Goal: Task Accomplishment & Management: Complete application form

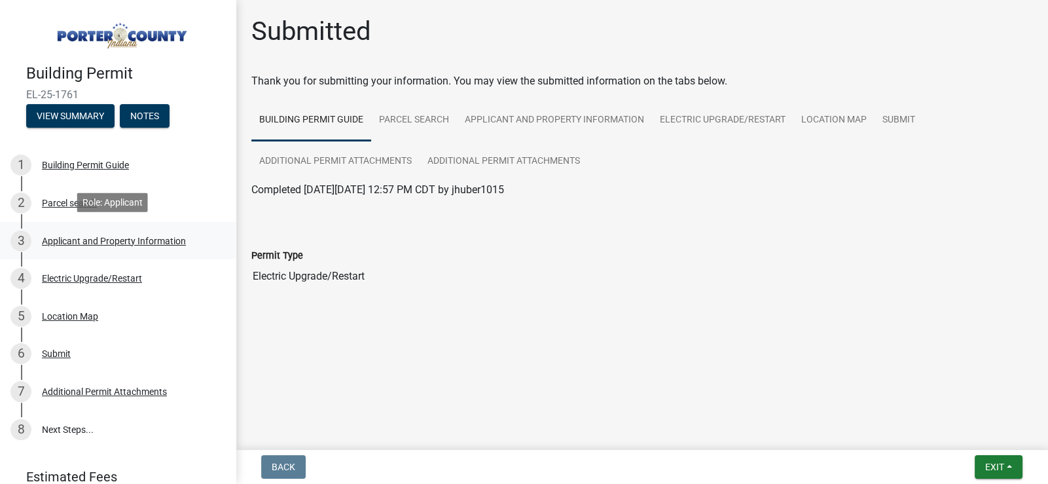
click at [102, 239] on div "Applicant and Property Information" at bounding box center [114, 240] width 144 height 9
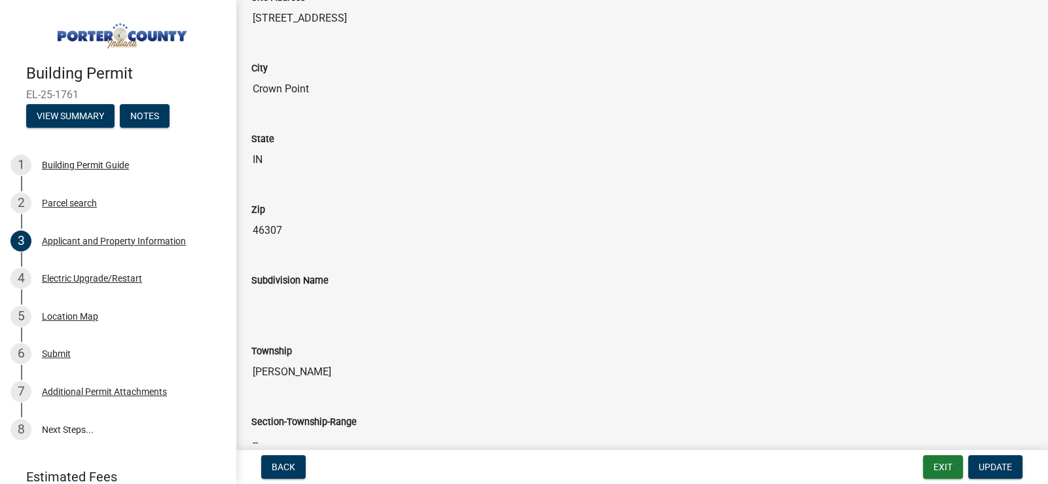
scroll to position [327, 0]
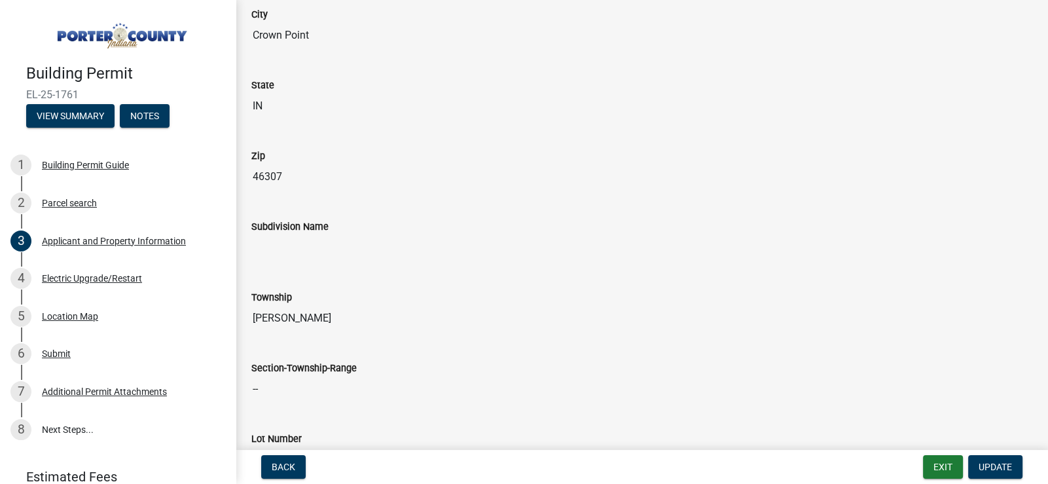
click at [301, 241] on input "Subdivision Name" at bounding box center [641, 247] width 781 height 26
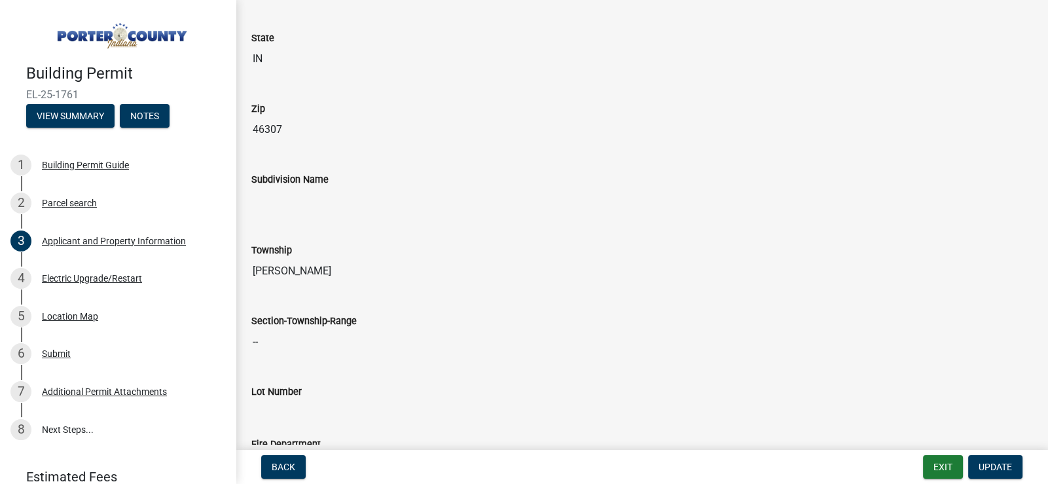
scroll to position [458, 0]
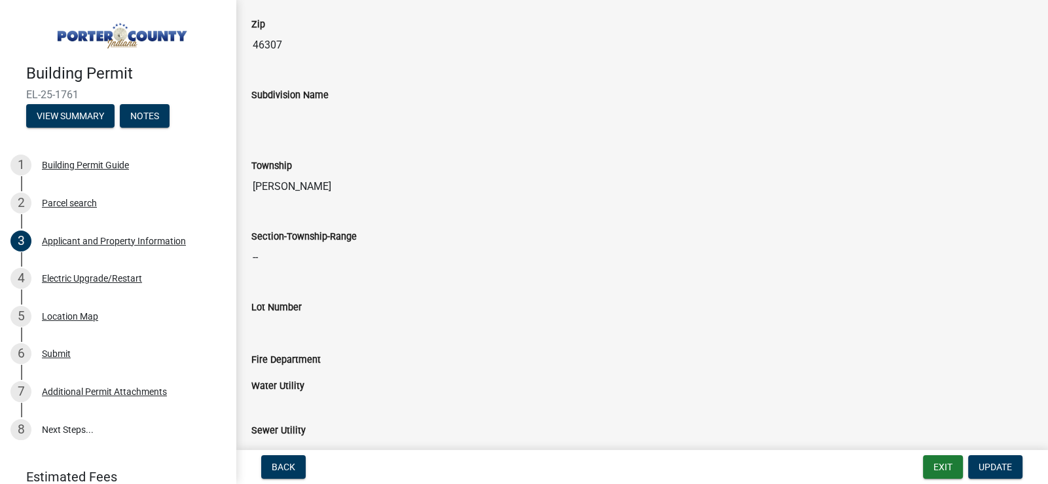
click at [333, 257] on input "--" at bounding box center [641, 257] width 781 height 26
click at [329, 315] on input "Lot Number" at bounding box center [641, 328] width 781 height 26
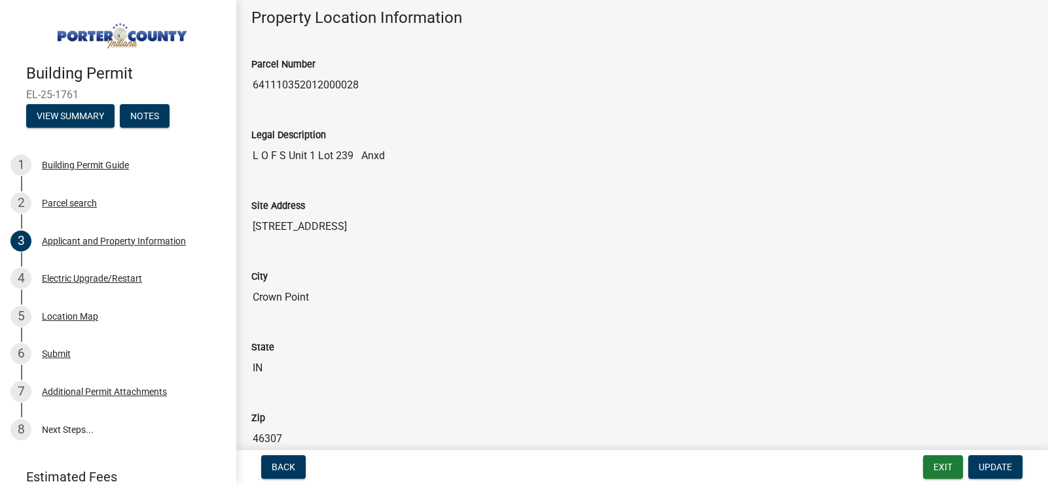
scroll to position [0, 0]
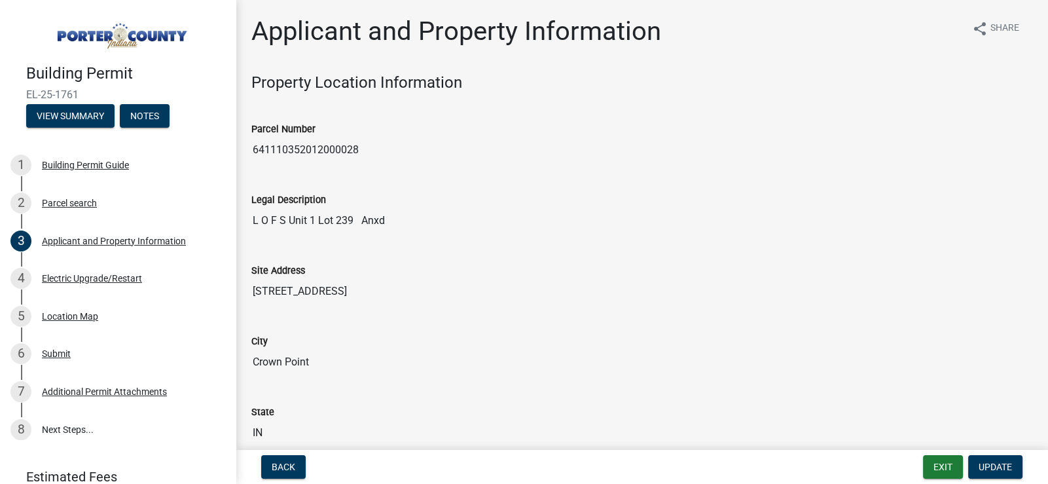
click at [105, 33] on img at bounding box center [120, 32] width 188 height 37
click at [80, 74] on h4 "Building Permit" at bounding box center [125, 73] width 199 height 19
click at [116, 29] on img at bounding box center [120, 32] width 188 height 37
click at [77, 65] on h4 "Building Permit" at bounding box center [125, 73] width 199 height 19
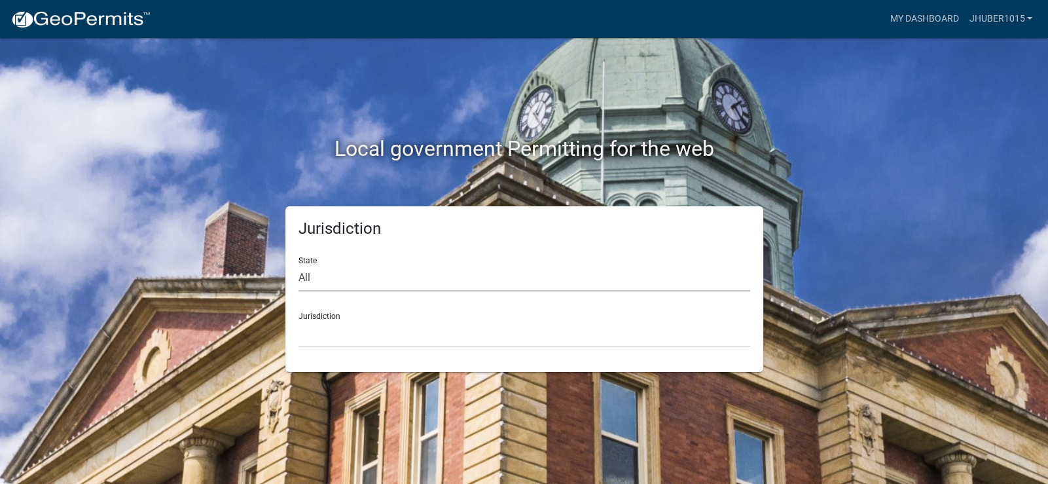
click at [378, 281] on select "All [US_STATE] [US_STATE] [US_STATE] [US_STATE] [US_STATE] [US_STATE] [US_STATE…" at bounding box center [524, 277] width 452 height 27
click at [378, 273] on select "All [US_STATE] [US_STATE] [US_STATE] [US_STATE] [US_STATE] [US_STATE] [US_STATE…" at bounding box center [524, 277] width 452 height 27
select select "[US_STATE]"
click at [298, 264] on select "All [US_STATE] [US_STATE] [US_STATE] [US_STATE] [US_STATE] [US_STATE] [US_STATE…" at bounding box center [524, 277] width 452 height 27
click at [366, 333] on select "City of [GEOGRAPHIC_DATA], [US_STATE] City of [GEOGRAPHIC_DATA], [US_STATE] Cit…" at bounding box center [524, 333] width 452 height 27
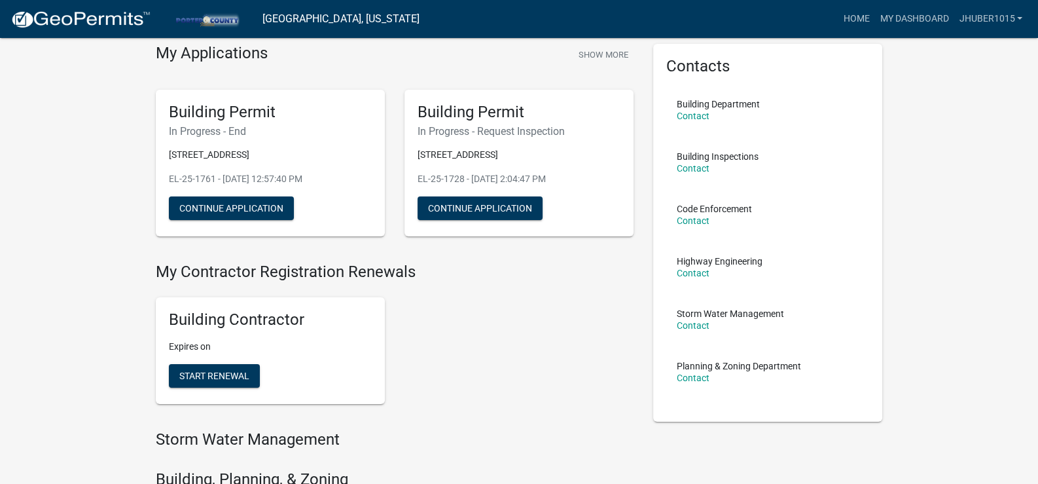
scroll to position [65, 0]
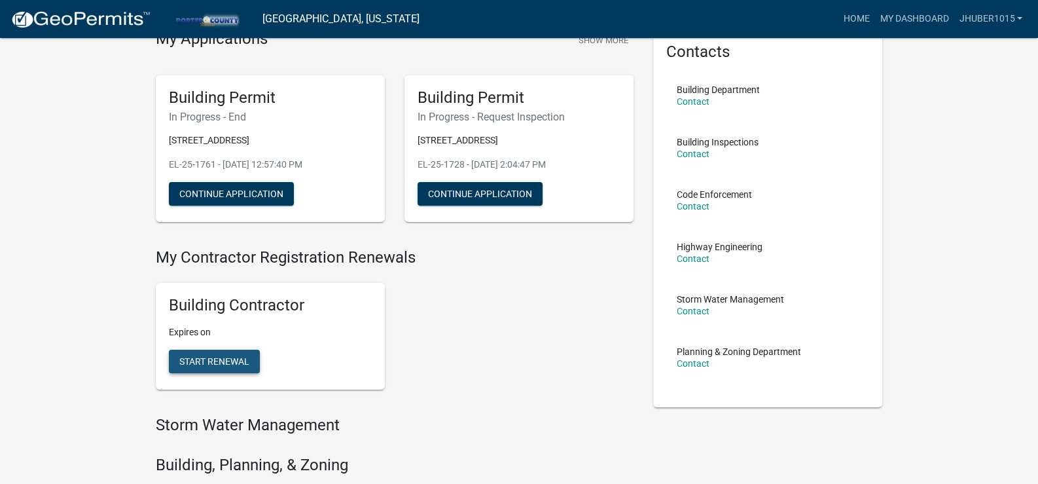
click at [236, 366] on button "Start Renewal" at bounding box center [214, 361] width 91 height 24
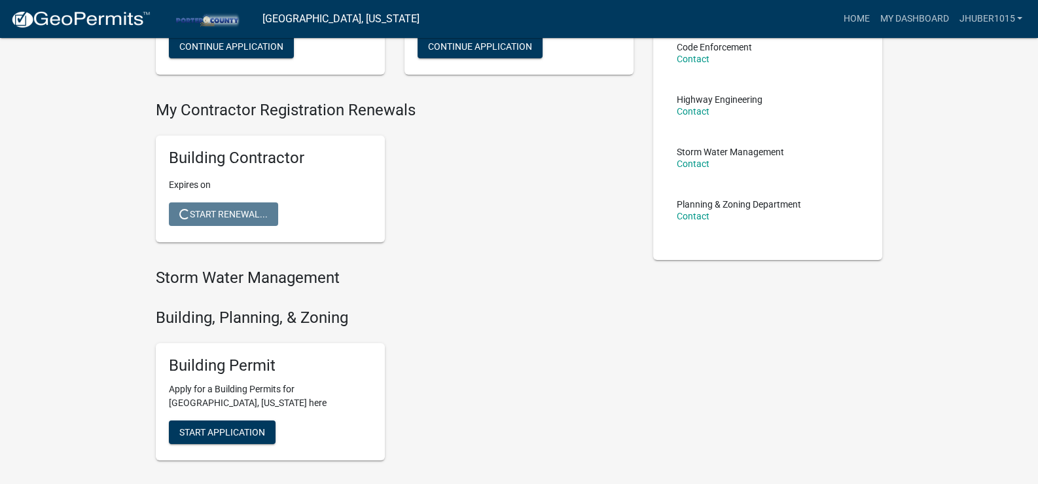
scroll to position [130, 0]
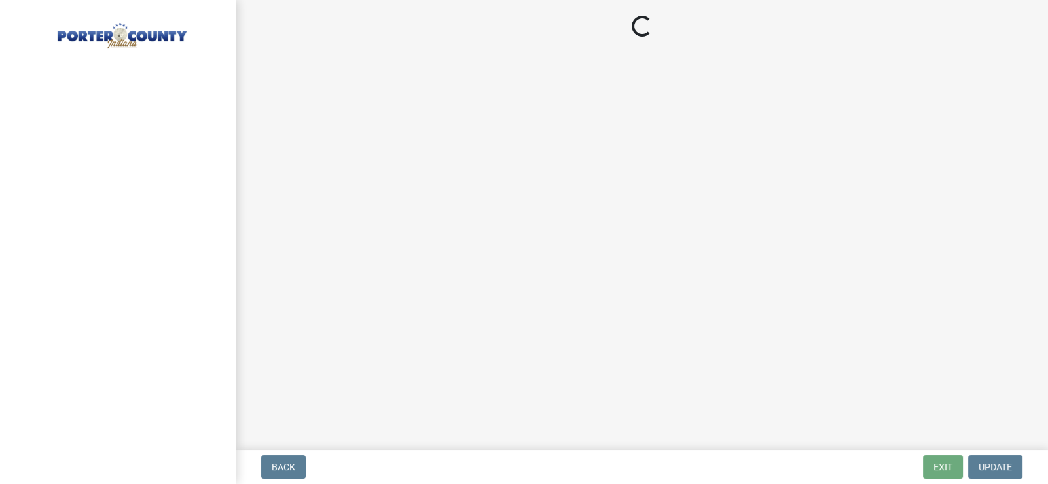
select select "IN"
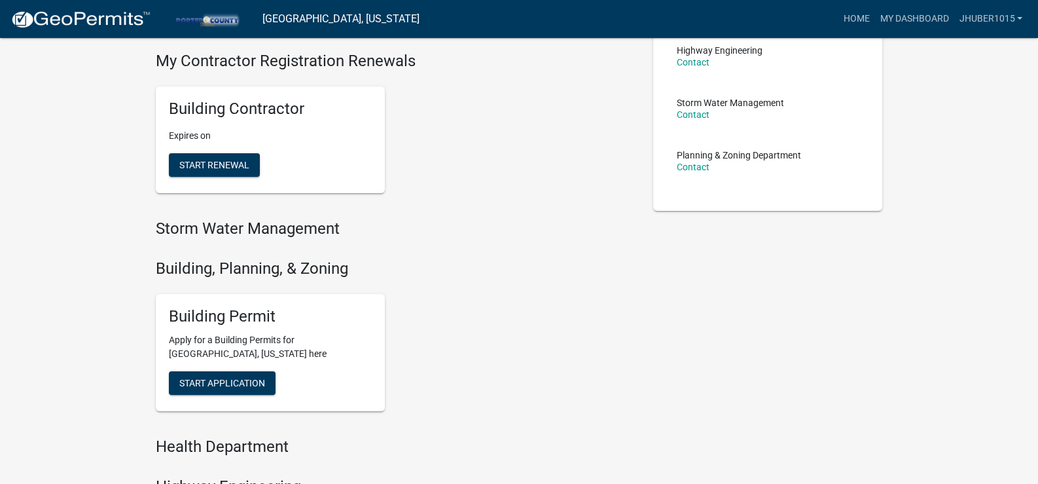
scroll to position [327, 0]
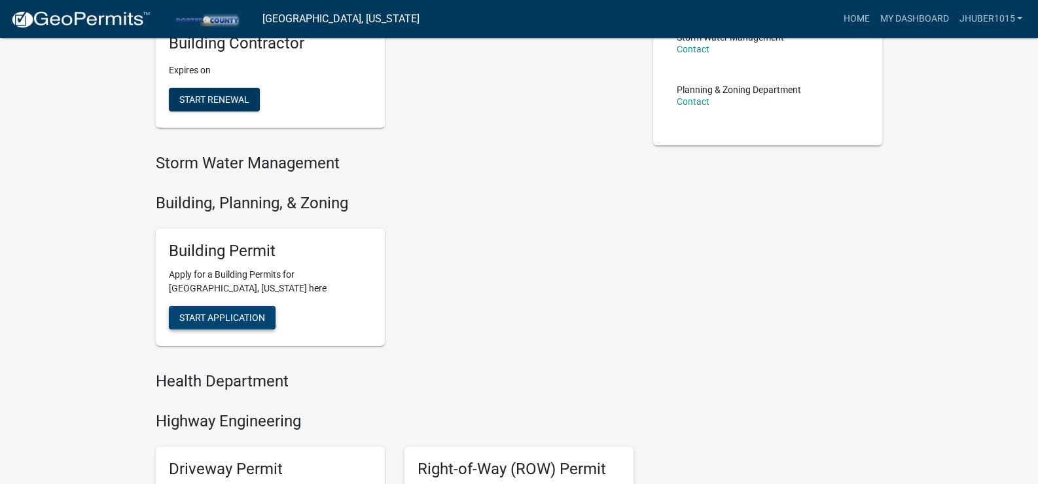
click at [219, 319] on span "Start Application" at bounding box center [222, 317] width 86 height 10
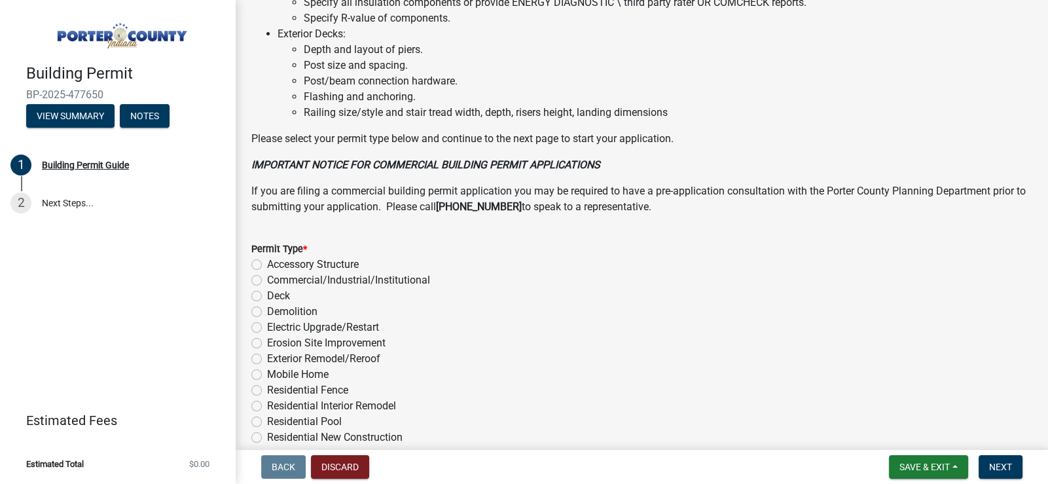
scroll to position [982, 0]
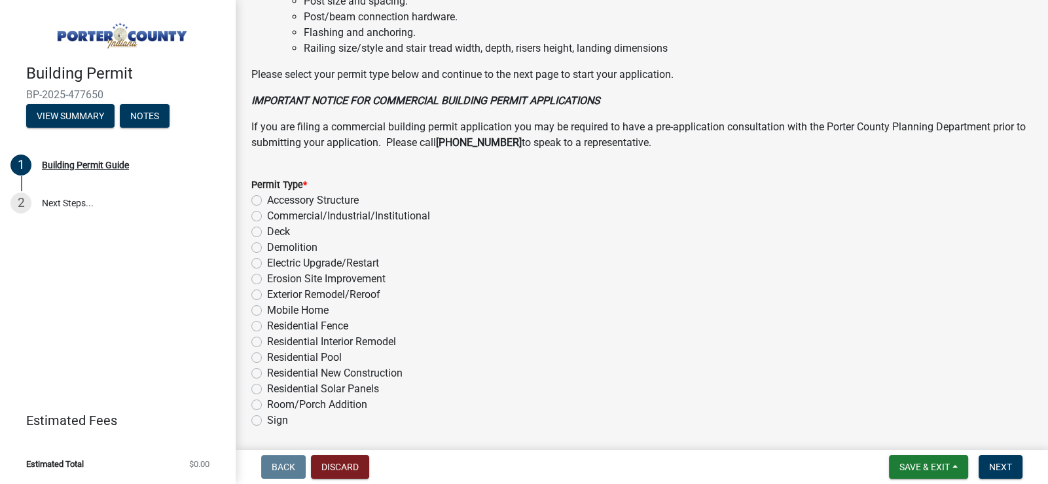
click at [267, 262] on label "Electric Upgrade/Restart" at bounding box center [323, 263] width 112 height 16
click at [267, 262] on input "Electric Upgrade/Restart" at bounding box center [271, 259] width 9 height 9
radio input "true"
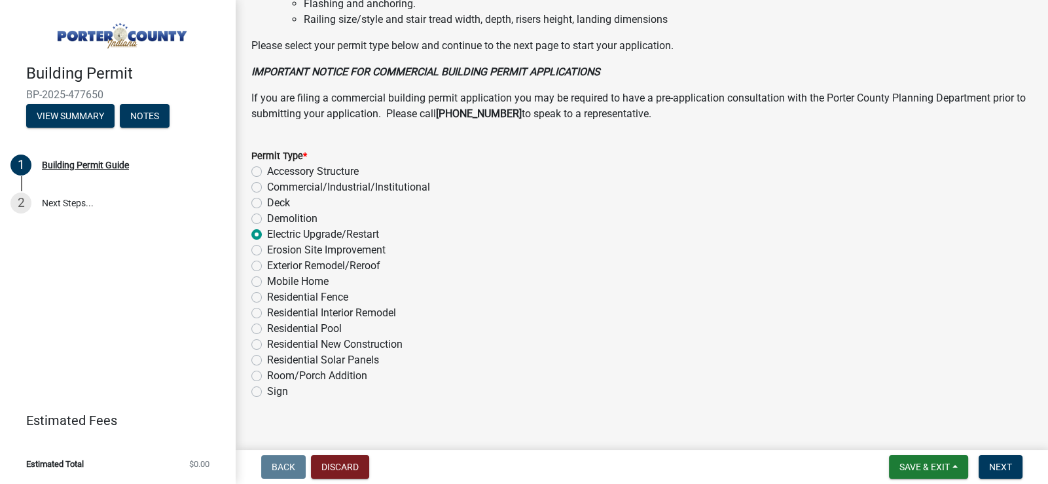
scroll to position [1027, 0]
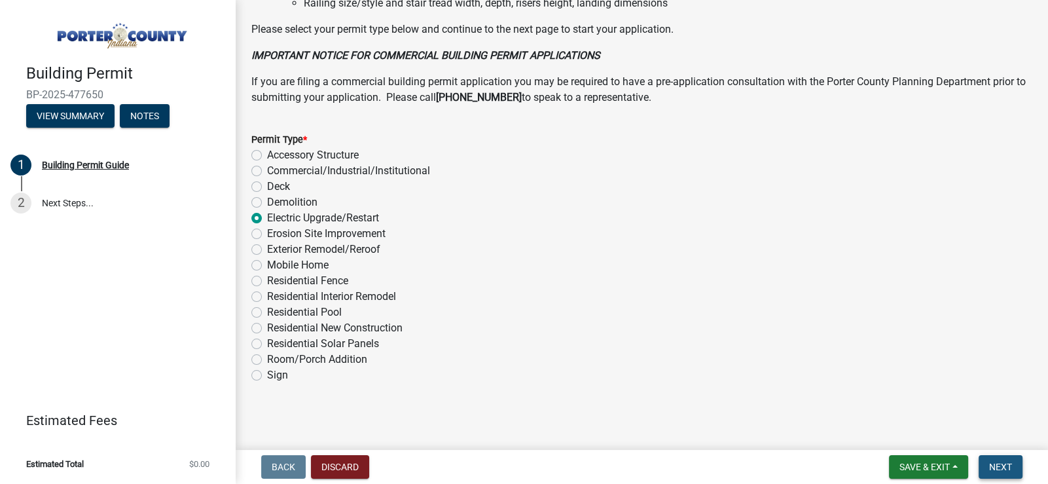
click at [991, 464] on span "Next" at bounding box center [1000, 466] width 23 height 10
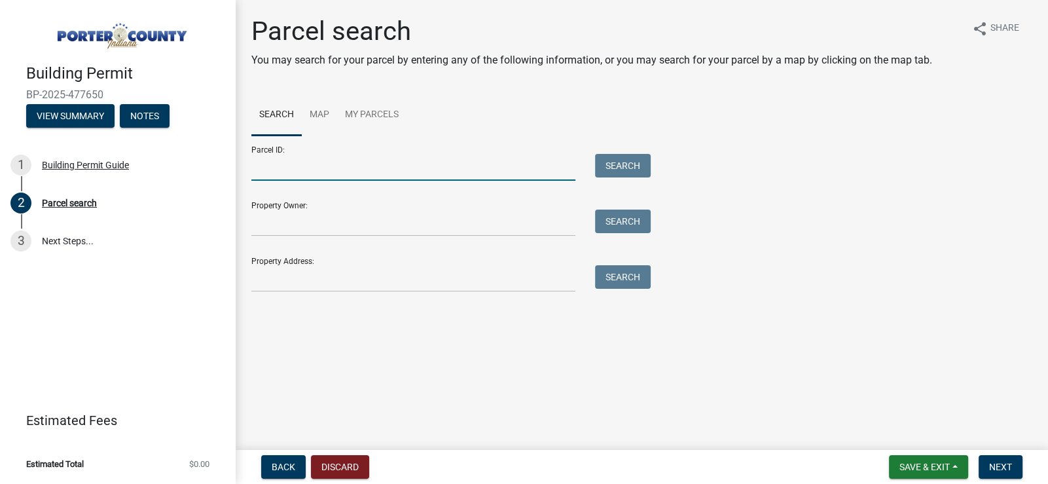
click at [306, 166] on input "Parcel ID:" at bounding box center [413, 167] width 324 height 27
paste input "641110352012000028"
type input "641110352012000028"
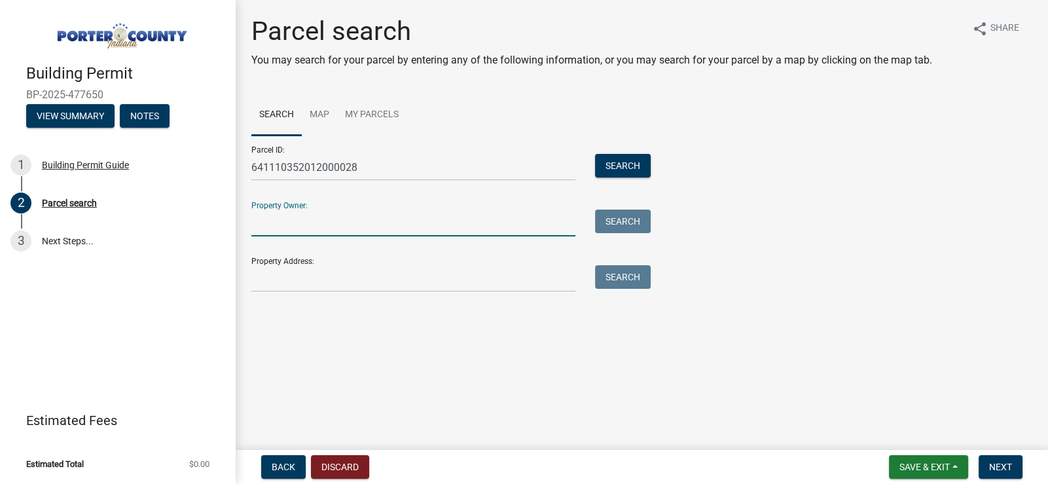
click at [311, 224] on input "Property Owner:" at bounding box center [413, 222] width 324 height 27
paste input "[PERSON_NAME] & [PERSON_NAME] [PERSON_NAME] /[PERSON_NAME]"
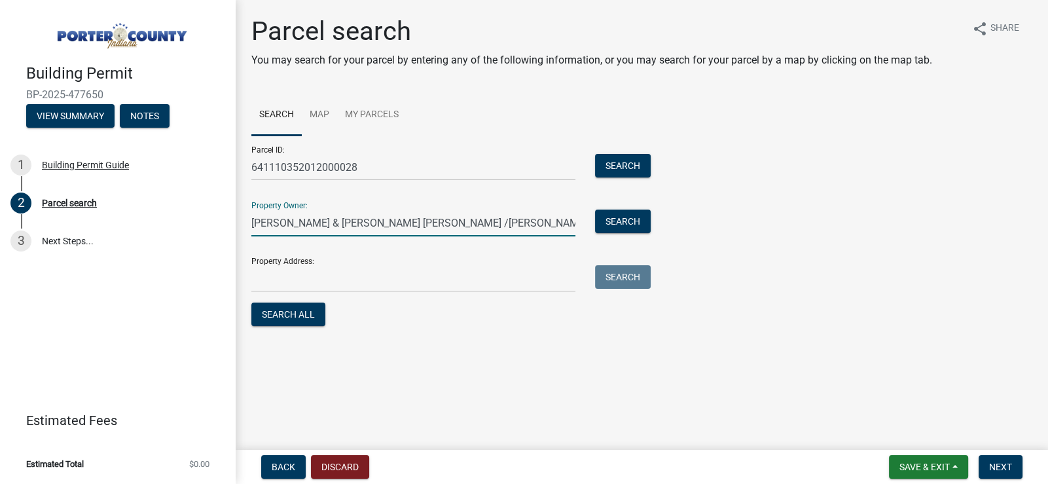
type input "[PERSON_NAME] & [PERSON_NAME] [PERSON_NAME] /[PERSON_NAME]"
click at [281, 274] on input "Property Address:" at bounding box center [413, 278] width 324 height 27
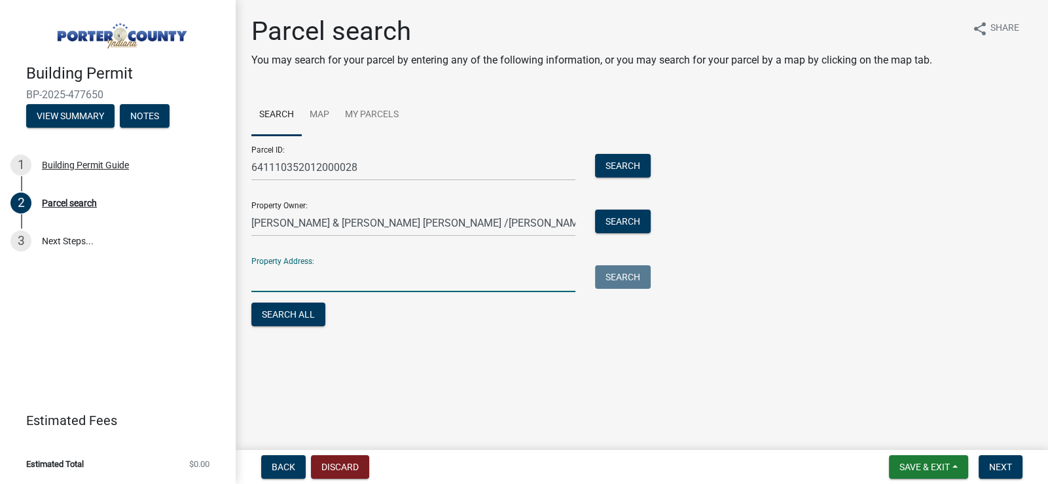
paste input "[STREET_ADDRESS]"
type input "[STREET_ADDRESS]"
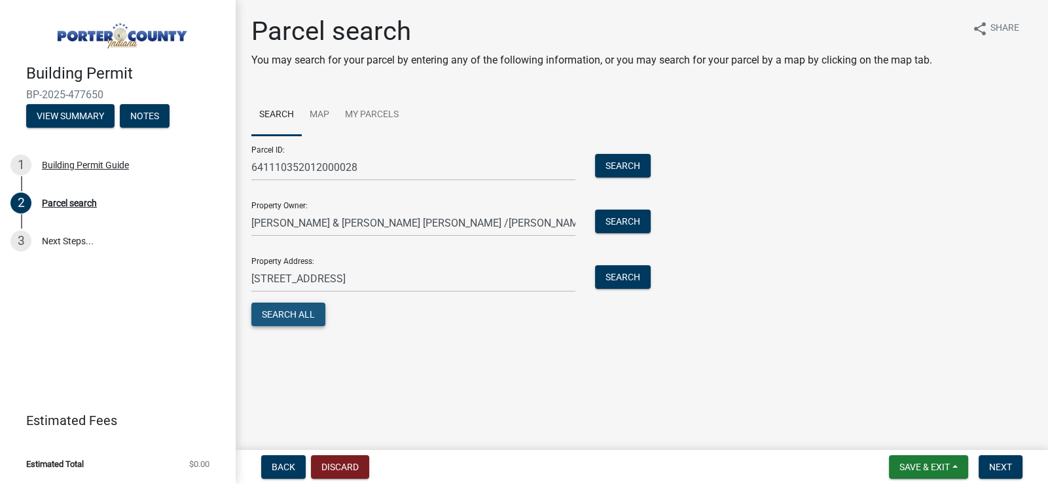
click at [294, 322] on button "Search All" at bounding box center [288, 314] width 74 height 24
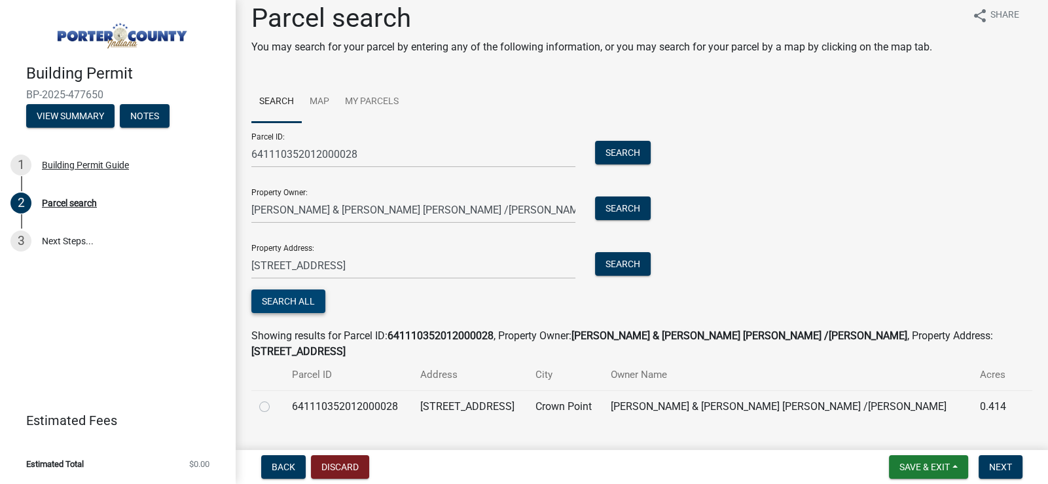
scroll to position [26, 0]
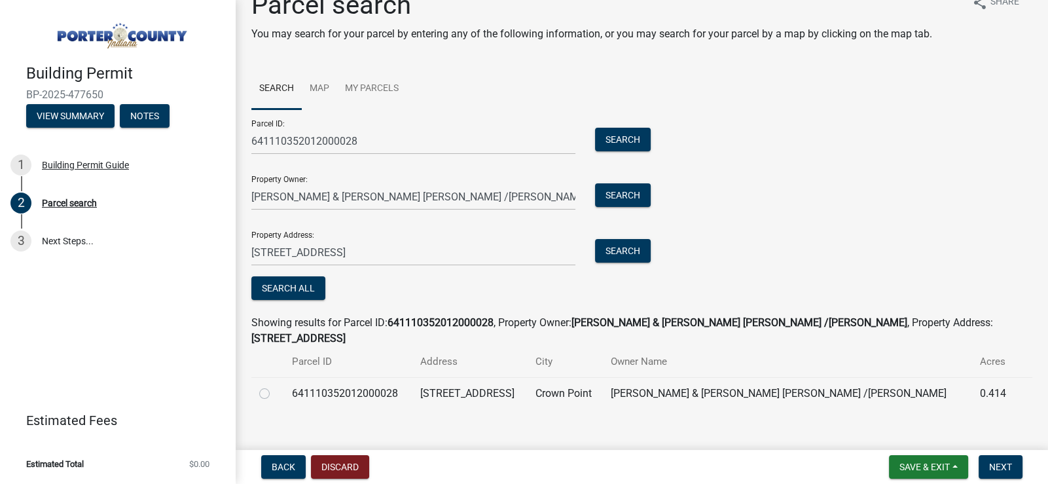
click at [275, 385] on label at bounding box center [275, 385] width 0 height 0
click at [275, 385] on input "radio" at bounding box center [279, 389] width 9 height 9
radio input "true"
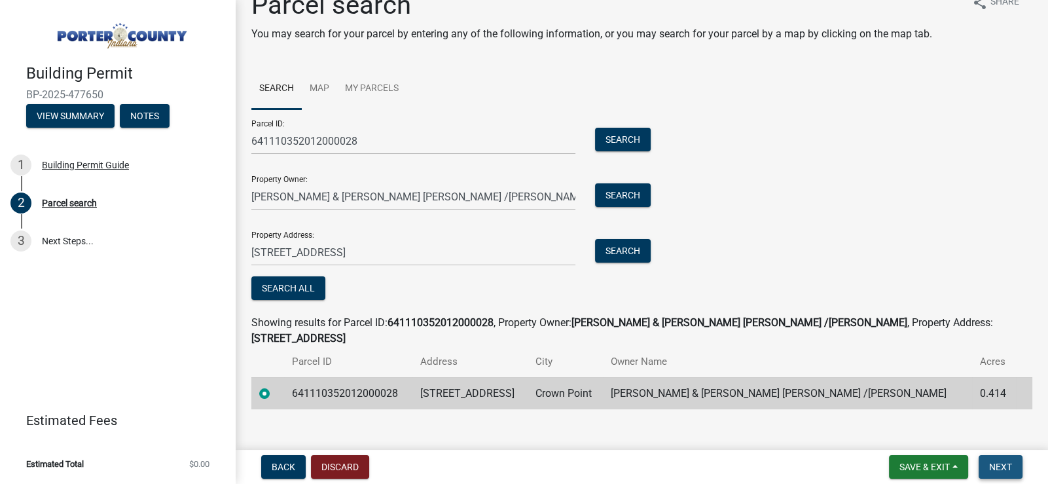
click at [1009, 469] on span "Next" at bounding box center [1000, 466] width 23 height 10
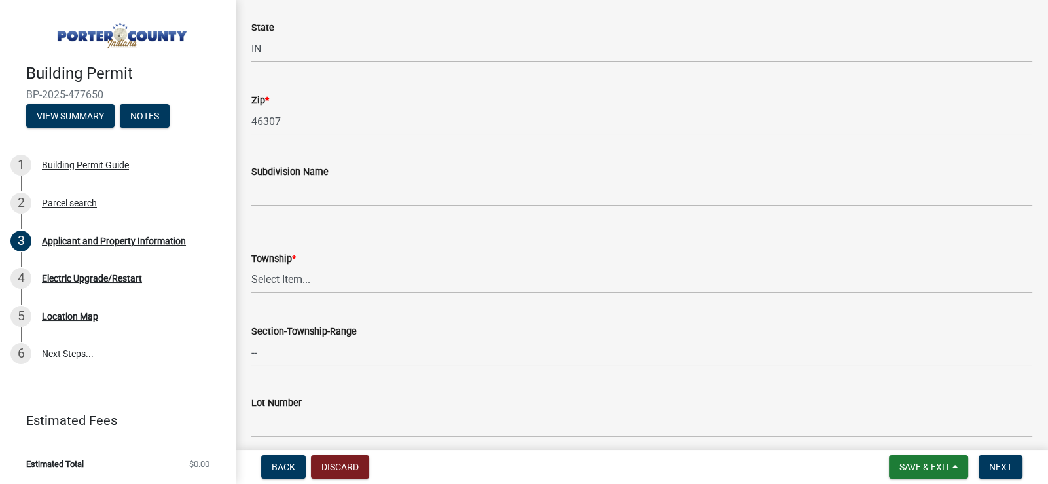
scroll to position [458, 0]
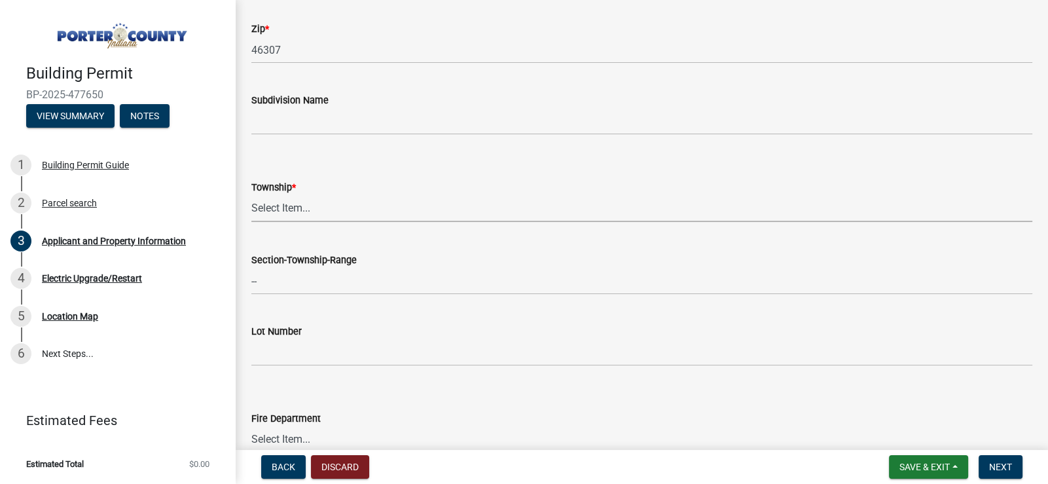
click at [310, 205] on select "Select Item... [PERSON_NAME][GEOGRAPHIC_DATA] [PERSON_NAME][GEOGRAPHIC_DATA] [G…" at bounding box center [641, 208] width 781 height 27
click at [251, 195] on select "Select Item... [PERSON_NAME][GEOGRAPHIC_DATA] [PERSON_NAME][GEOGRAPHIC_DATA] [G…" at bounding box center [641, 208] width 781 height 27
select select "eebc071e-620a-4db8-83e9-cb6b194c67e9"
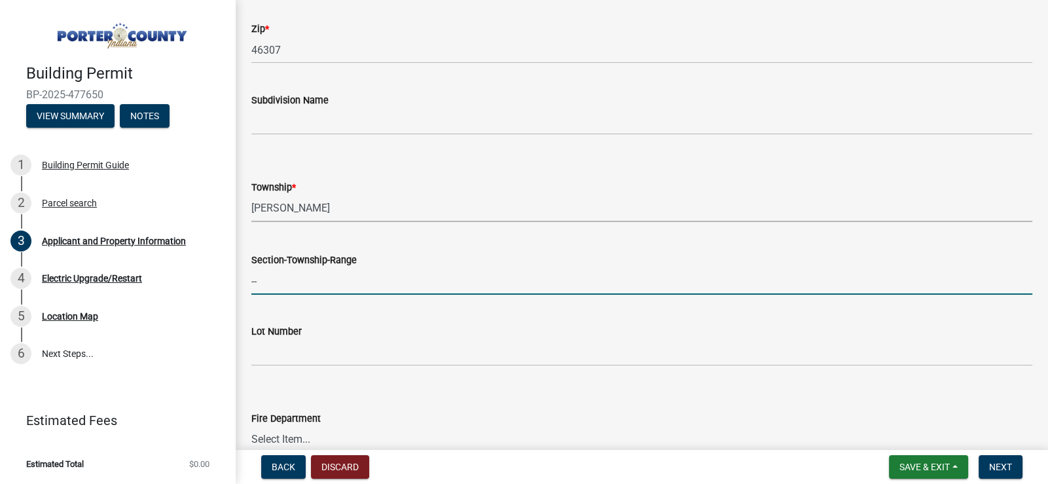
click at [458, 269] on input "--" at bounding box center [641, 281] width 781 height 27
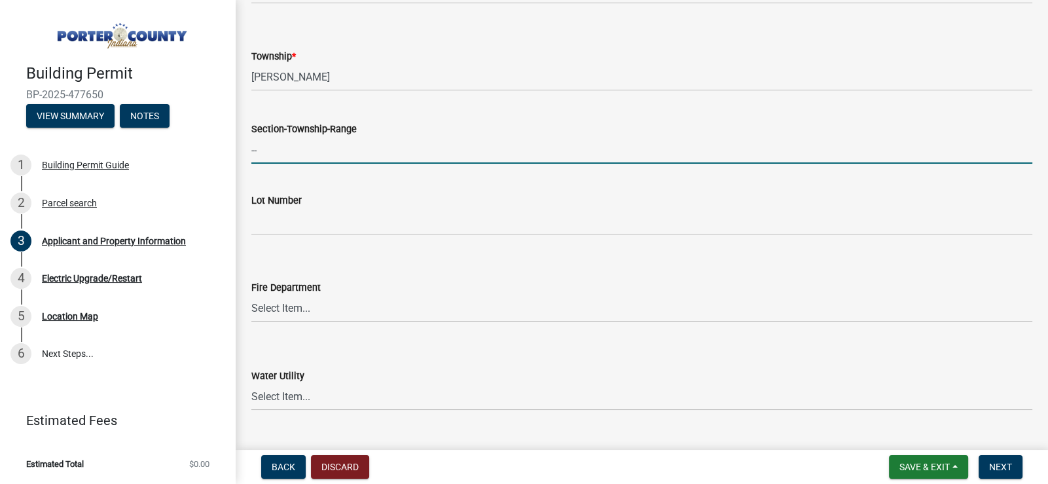
scroll to position [588, 0]
click at [410, 142] on input "--" at bounding box center [641, 150] width 781 height 27
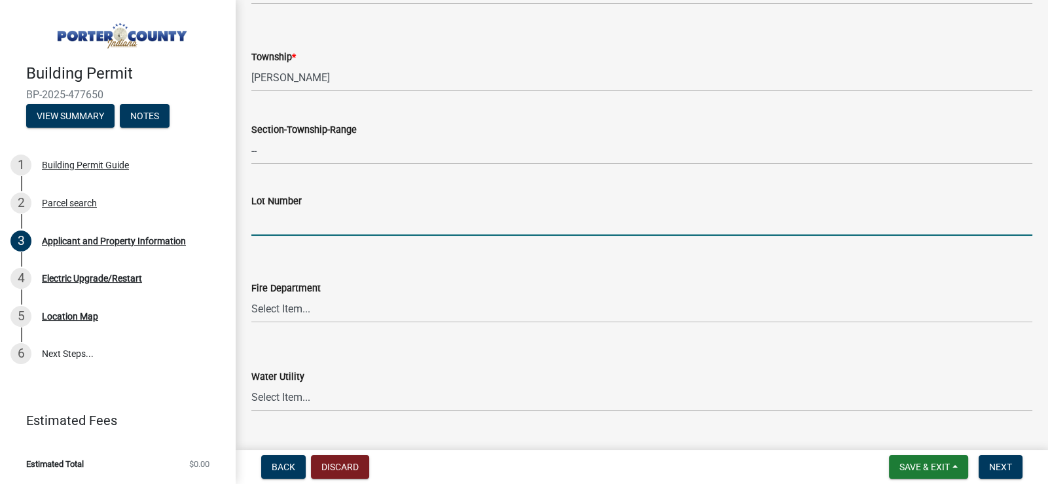
click at [499, 217] on input "Lot Number" at bounding box center [641, 222] width 781 height 27
click at [290, 219] on input "Lot Number" at bounding box center [641, 222] width 781 height 27
paste input "L O F S Unit 1 Lot 239 Anxd"
type input "L O F S Unit 1 Lot 239 Anxd"
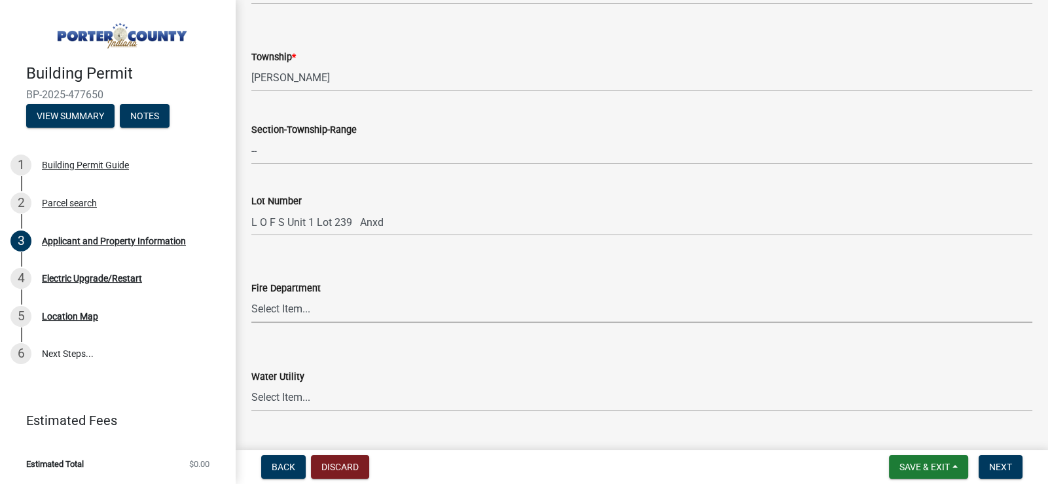
click at [351, 316] on select "Select Item... [PERSON_NAME] [PERSON_NAME] Harbor [PERSON_NAME] Grove [PERSON_N…" at bounding box center [641, 309] width 781 height 27
click at [375, 356] on form "Water Utility Select Item... Aqua [US_STATE] Inc Damon Run [US_STATE] American …" at bounding box center [641, 382] width 781 height 58
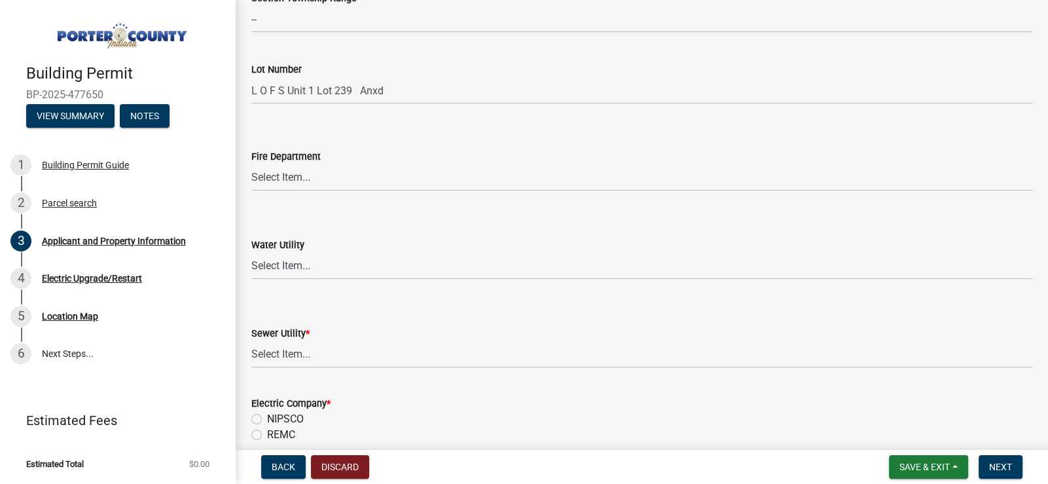
scroll to position [785, 0]
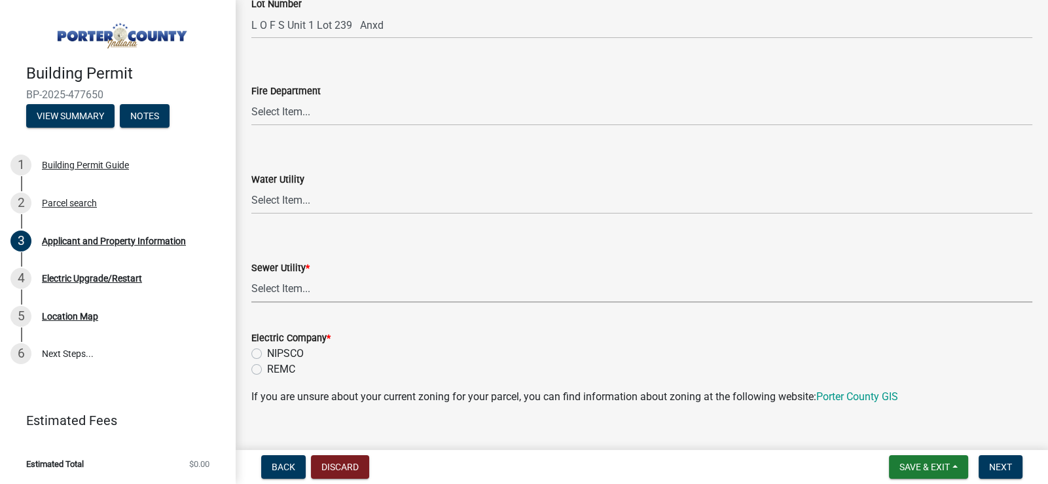
click at [263, 289] on select "Select Item... Aqua [US_STATE] Inc Damon Run Falling Waters Lake Eliza - LEACD …" at bounding box center [641, 288] width 781 height 27
drag, startPoint x: 263, startPoint y: 289, endPoint x: 311, endPoint y: 291, distance: 47.8
click at [311, 291] on select "Select Item... Aqua [US_STATE] Inc Damon Run Falling Waters Lake Eliza - LEACD …" at bounding box center [641, 288] width 781 height 27
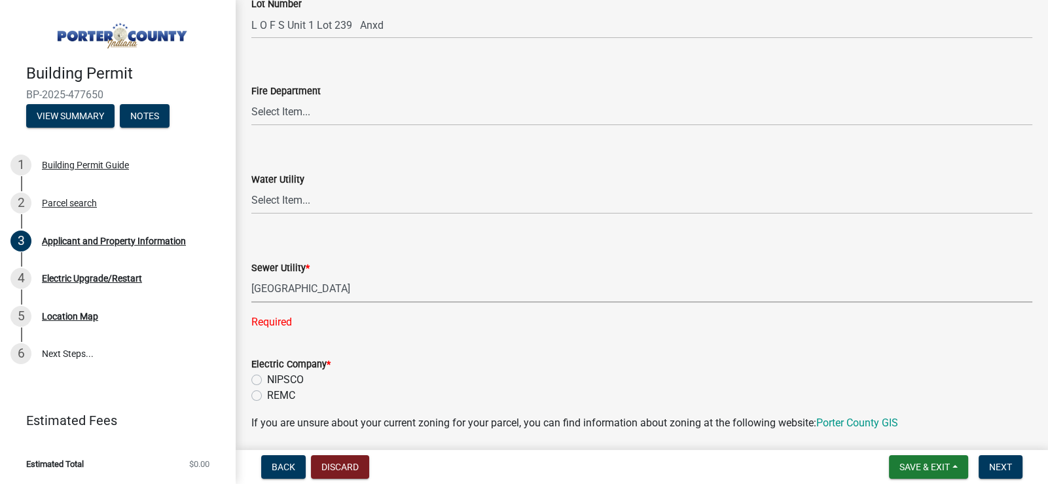
click at [251, 275] on select "Select Item... Aqua [US_STATE] Inc Damon Run Falling Waters Lake Eliza - LEACD …" at bounding box center [641, 288] width 781 height 27
select select "0ba2db78-5dbf-43b9-a42c-6cccc1e5ba15"
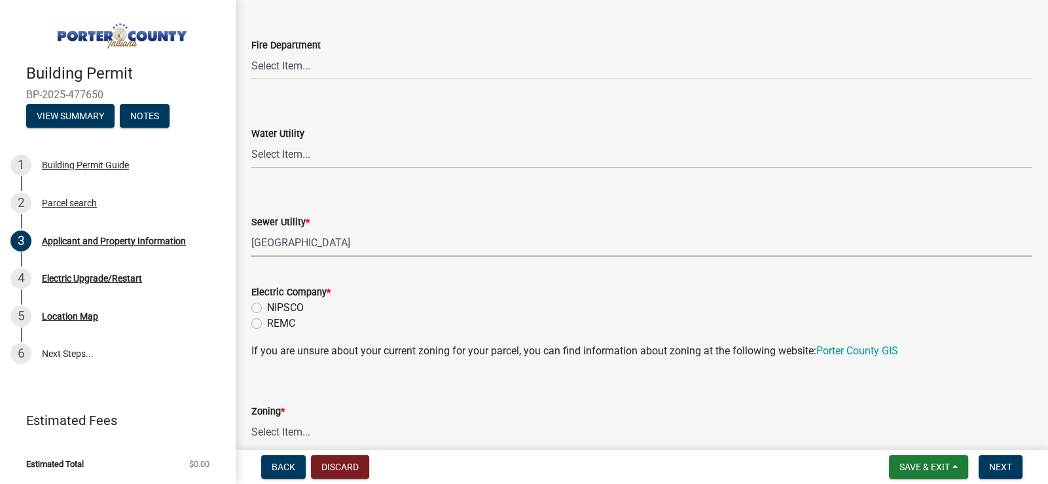
scroll to position [916, 0]
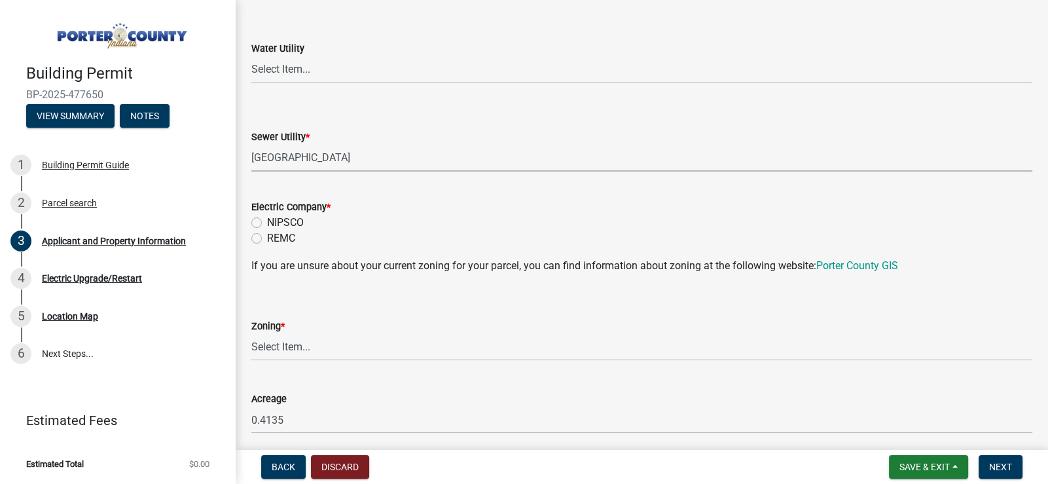
click at [267, 236] on label "REMC" at bounding box center [281, 238] width 28 height 16
click at [267, 236] on input "REMC" at bounding box center [271, 234] width 9 height 9
radio input "true"
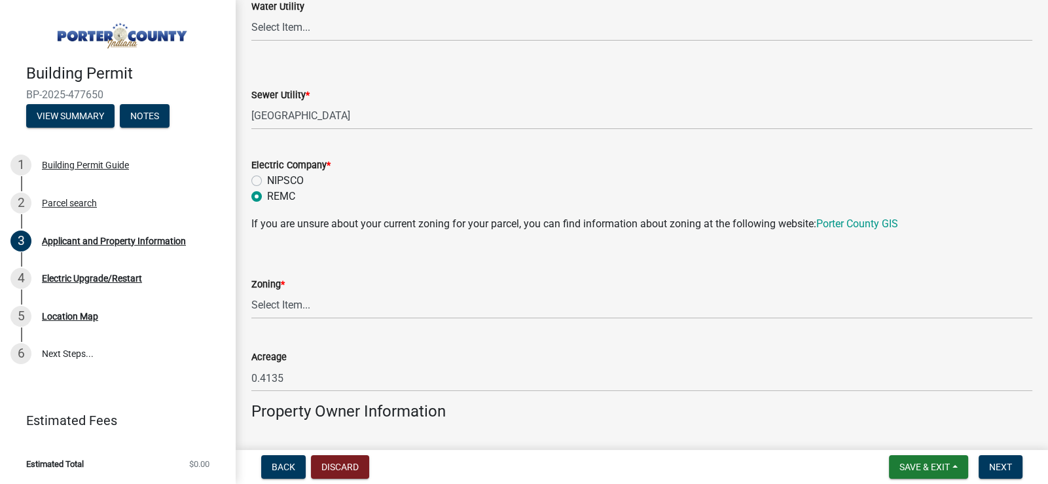
scroll to position [982, 0]
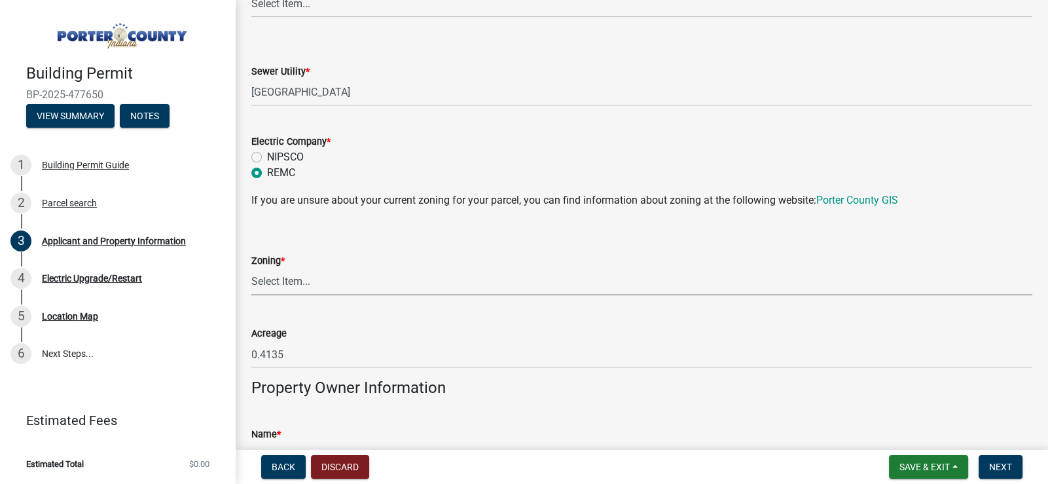
click at [316, 279] on select "Select Item... A1 A2 CH CM CN I1 I2 I3 IN MP OT P1 P2 PUD R1 R2 R3 R4 RL RR" at bounding box center [641, 281] width 781 height 27
click at [251, 268] on select "Select Item... A1 A2 CH CM CN I1 I2 I3 IN MP OT P1 P2 PUD R1 R2 R3 R4 RL RR" at bounding box center [641, 281] width 781 height 27
select select "e2d1b1d7-ccc9-456b-9e96-e16306515997"
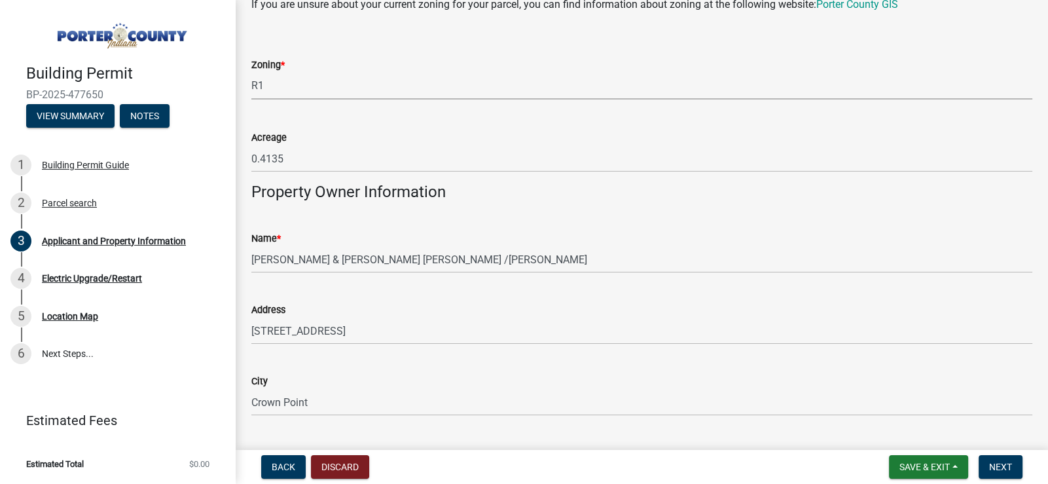
scroll to position [1177, 0]
click at [561, 221] on div "Name * [PERSON_NAME] & [PERSON_NAME] [PERSON_NAME] /H&W" at bounding box center [641, 242] width 781 height 61
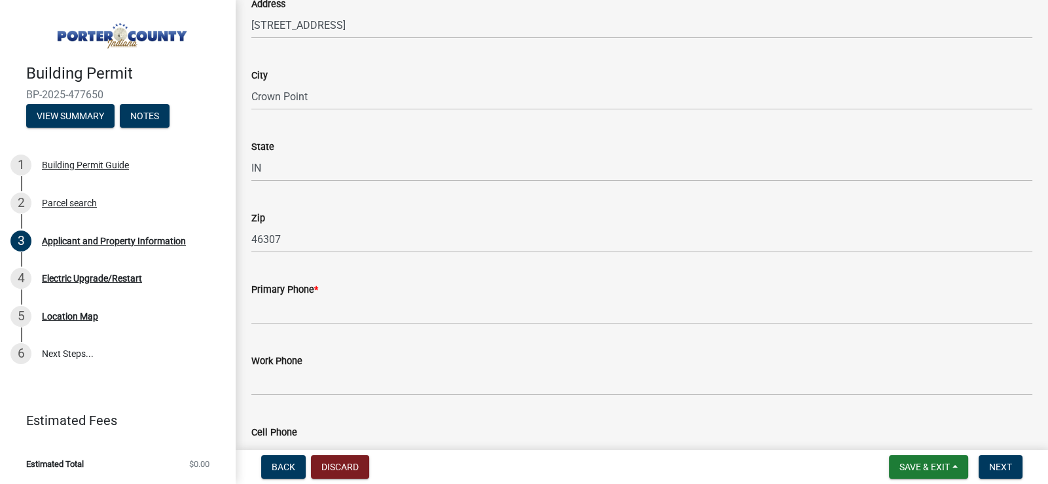
scroll to position [1505, 0]
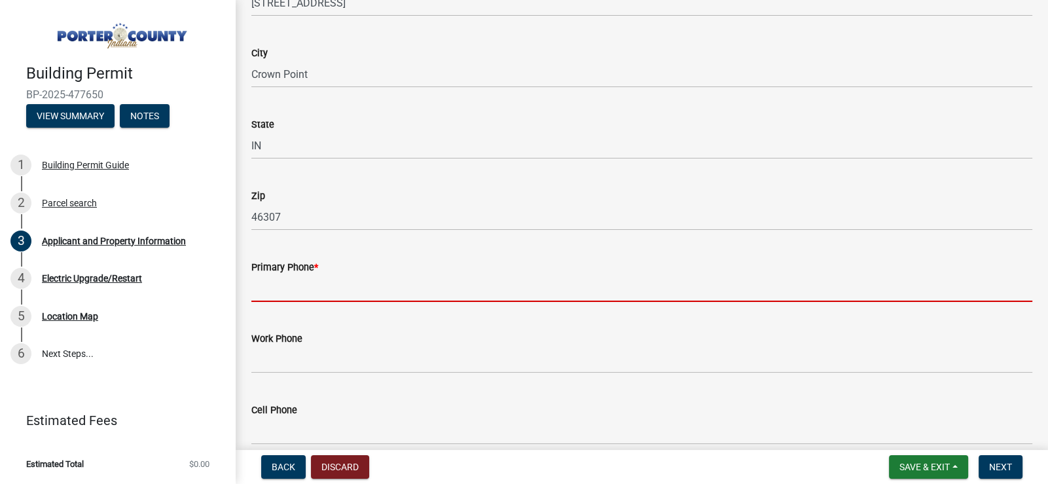
click at [273, 291] on input "Primary Phone *" at bounding box center [641, 288] width 781 height 27
paste input "2197655625"
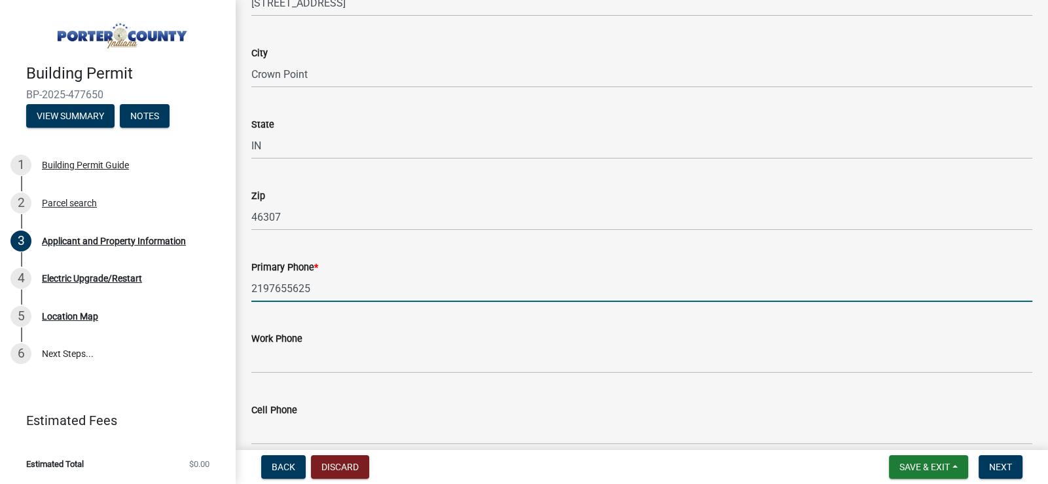
type input "2197655625"
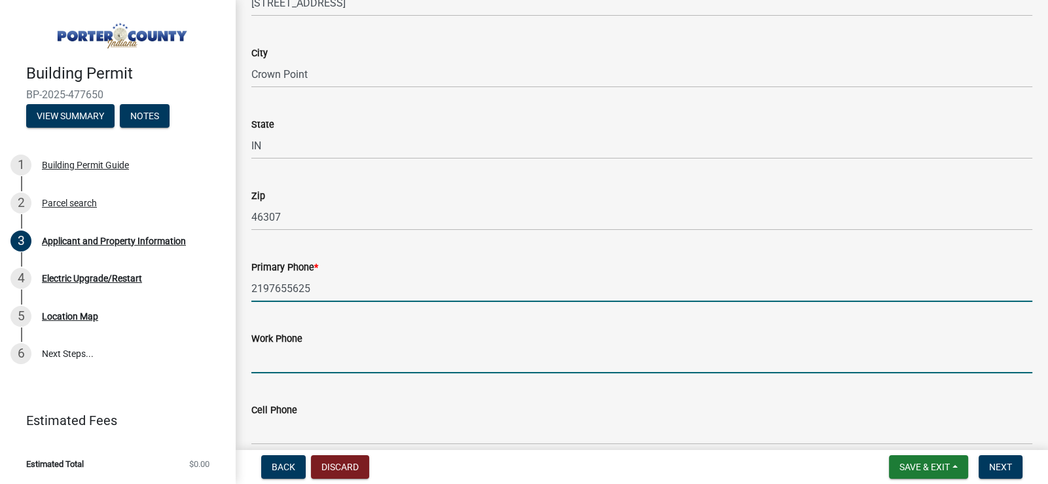
click at [381, 355] on input "Work Phone" at bounding box center [641, 359] width 781 height 27
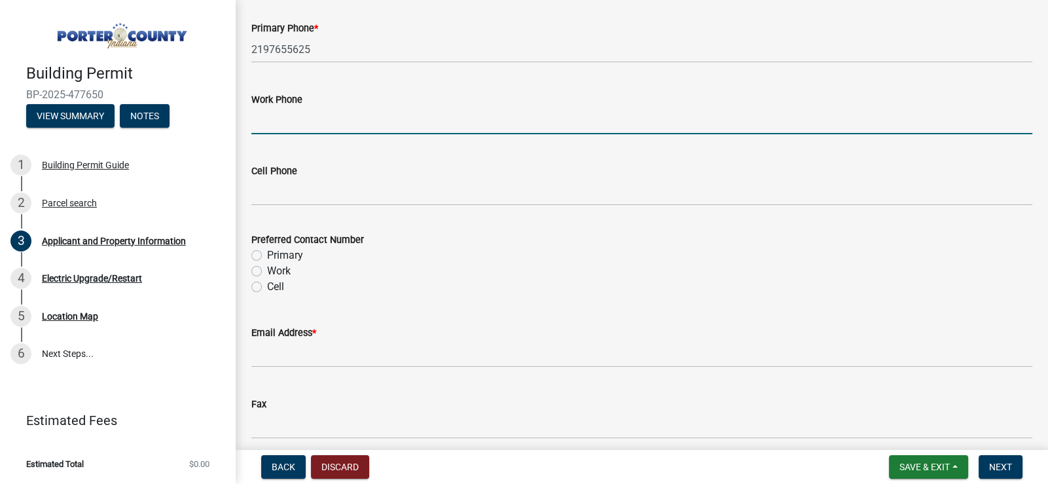
scroll to position [1767, 0]
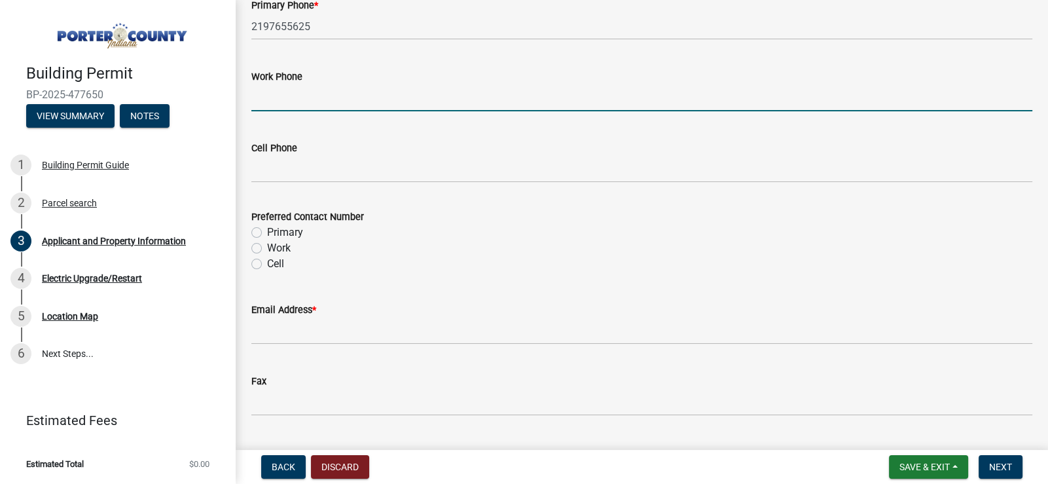
drag, startPoint x: 254, startPoint y: 228, endPoint x: 265, endPoint y: 232, distance: 11.6
click at [267, 228] on label "Primary" at bounding box center [285, 232] width 36 height 16
click at [267, 228] on input "Primary" at bounding box center [271, 228] width 9 height 9
radio input "true"
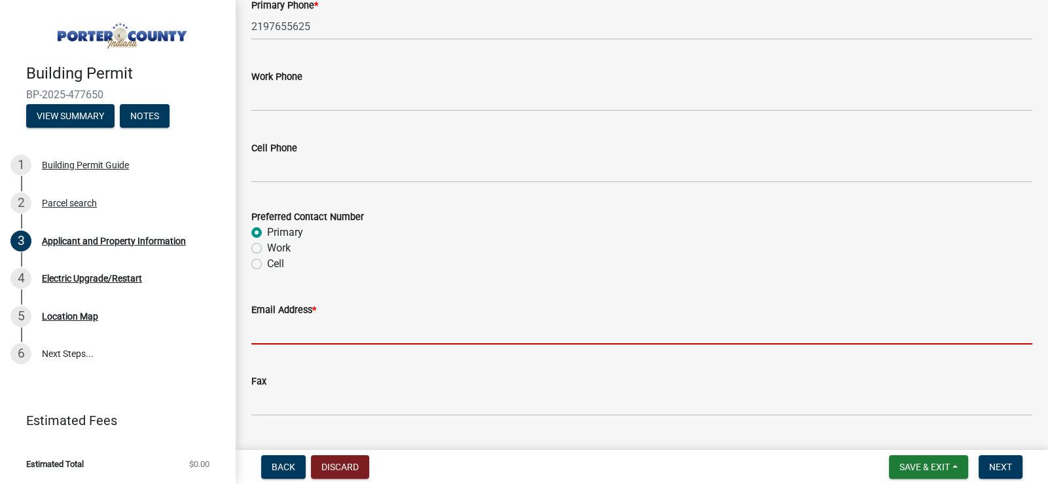
click at [274, 335] on input "Email Address *" at bounding box center [641, 330] width 781 height 27
paste input "[PERSON_NAME][EMAIL_ADDRESS][DOMAIN_NAME]"
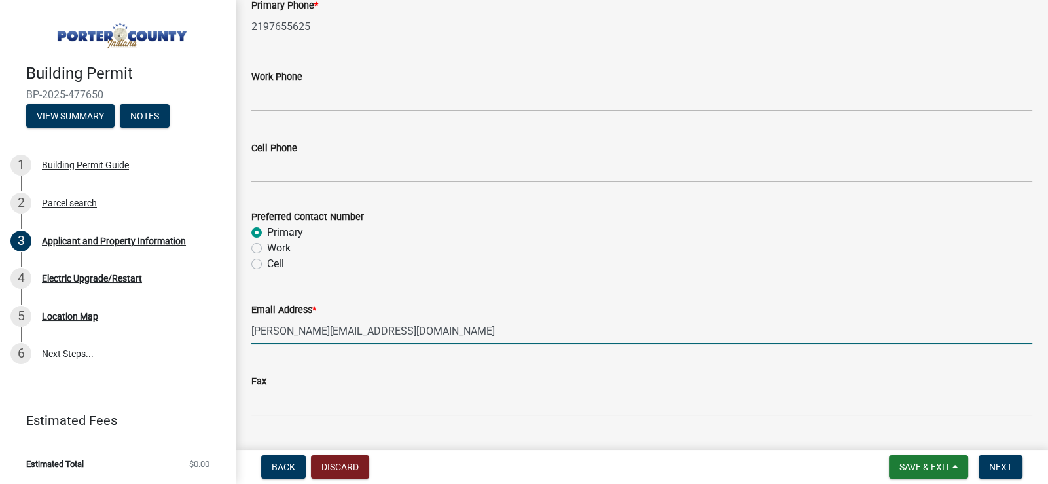
type input "[PERSON_NAME][EMAIL_ADDRESS][DOMAIN_NAME]"
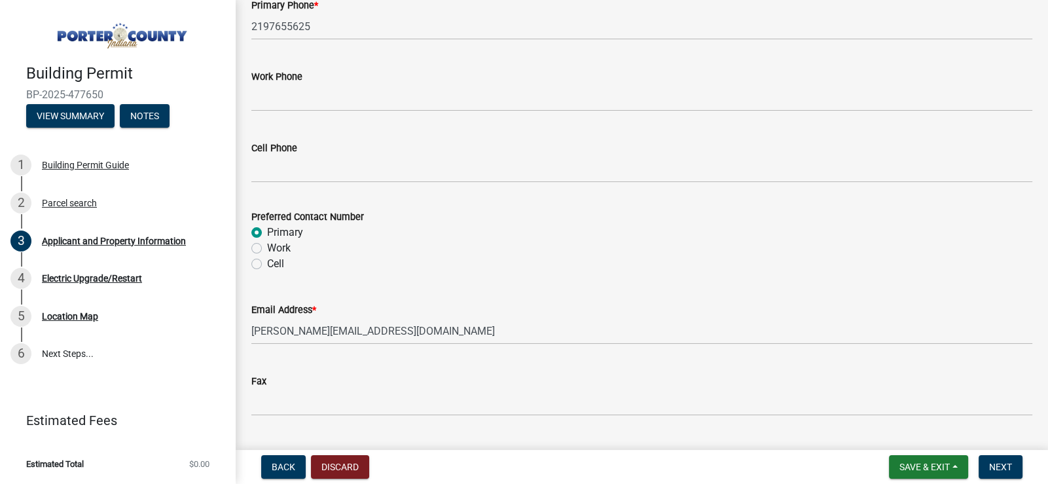
click at [507, 344] on wm-data-entity-input "Email Address * [PERSON_NAME][EMAIL_ADDRESS][DOMAIN_NAME]" at bounding box center [641, 318] width 781 height 71
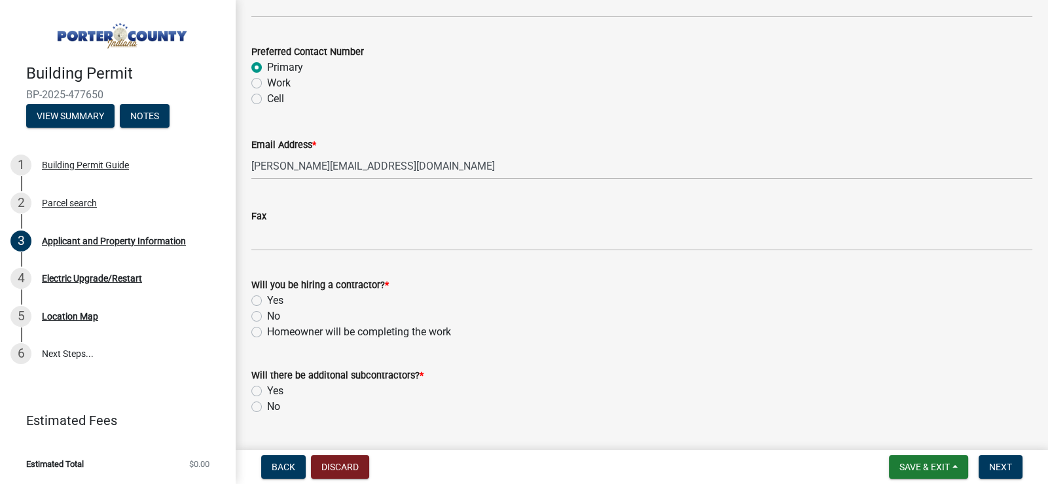
scroll to position [1963, 0]
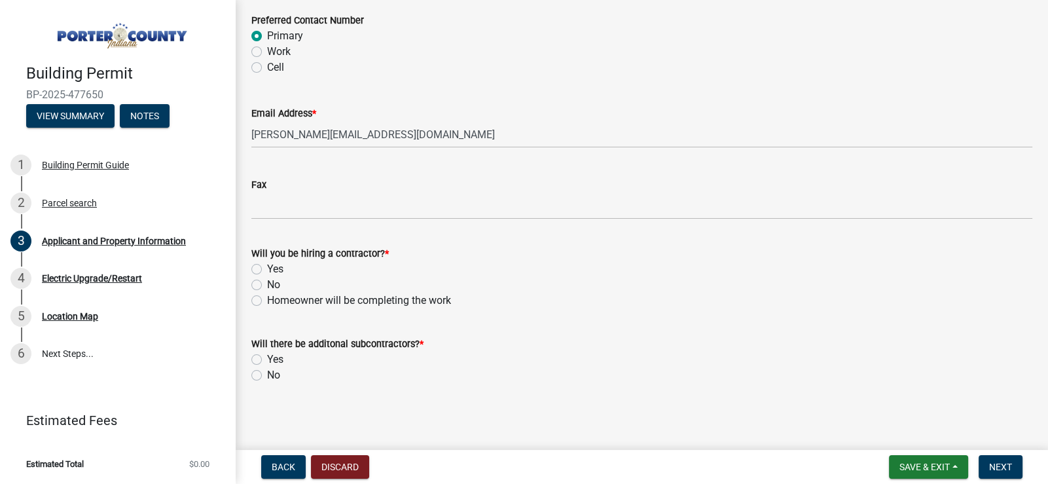
click at [267, 269] on label "Yes" at bounding box center [275, 269] width 16 height 16
click at [267, 269] on input "Yes" at bounding box center [271, 265] width 9 height 9
radio input "true"
click at [267, 375] on label "No" at bounding box center [273, 375] width 13 height 16
click at [267, 375] on input "No" at bounding box center [271, 371] width 9 height 9
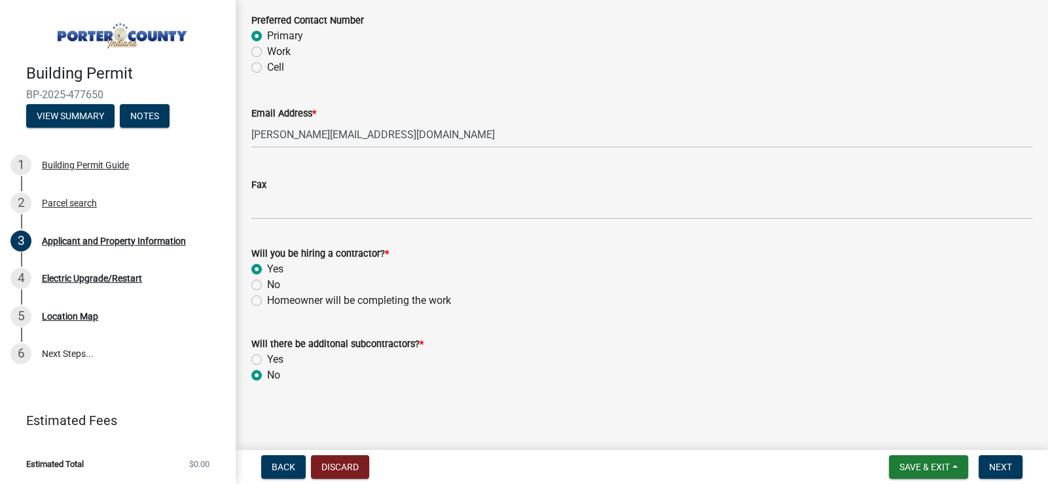
radio input "true"
click at [999, 466] on span "Next" at bounding box center [1000, 466] width 23 height 10
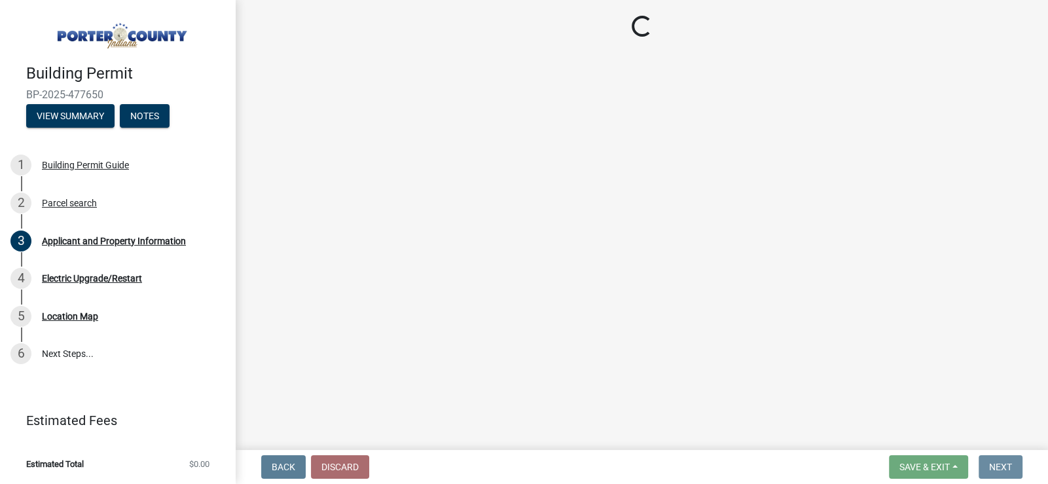
scroll to position [0, 0]
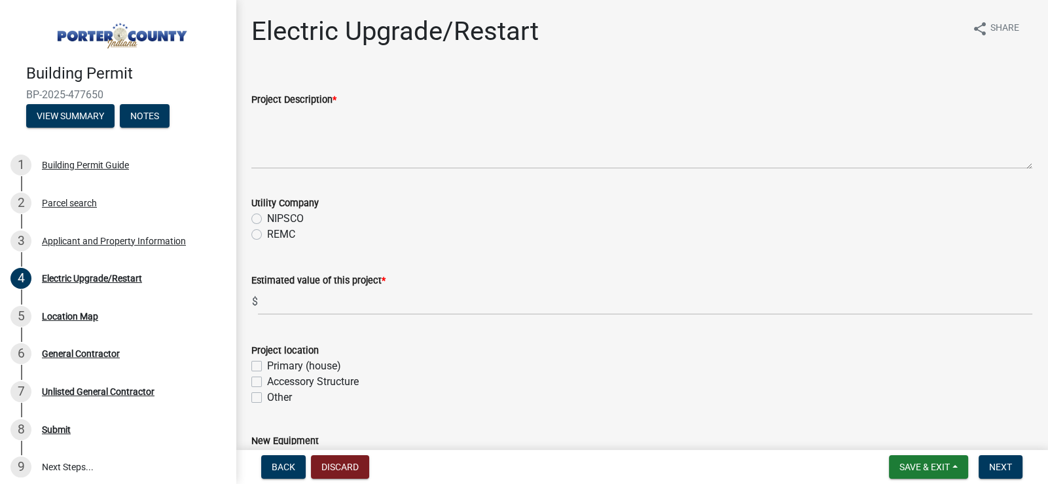
click at [267, 236] on label "REMC" at bounding box center [281, 234] width 28 height 16
click at [267, 235] on input "REMC" at bounding box center [271, 230] width 9 height 9
radio input "true"
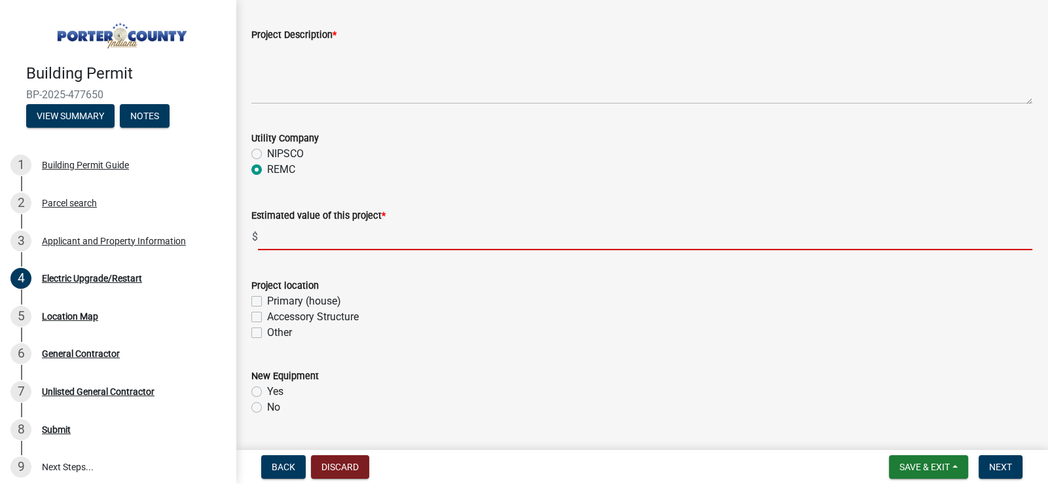
click at [300, 236] on input "text" at bounding box center [645, 236] width 774 height 27
type input "40000"
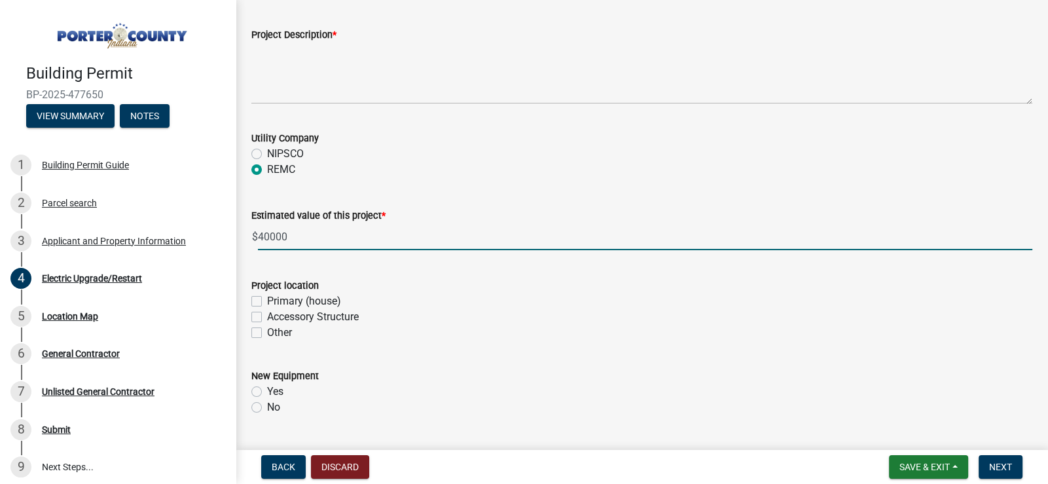
click at [267, 313] on label "Accessory Structure" at bounding box center [313, 317] width 92 height 16
click at [267, 313] on input "Accessory Structure" at bounding box center [271, 313] width 9 height 9
checkbox input "true"
checkbox input "false"
checkbox input "true"
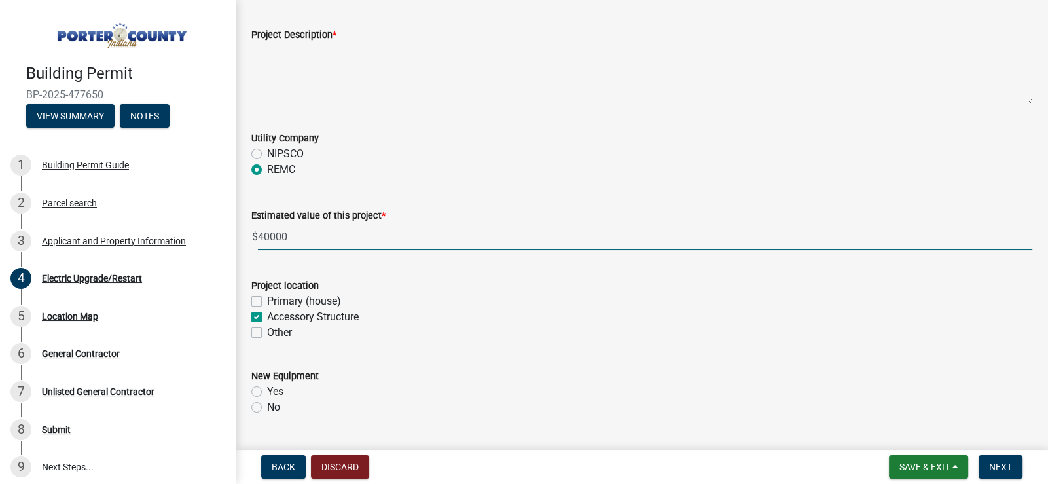
checkbox input "false"
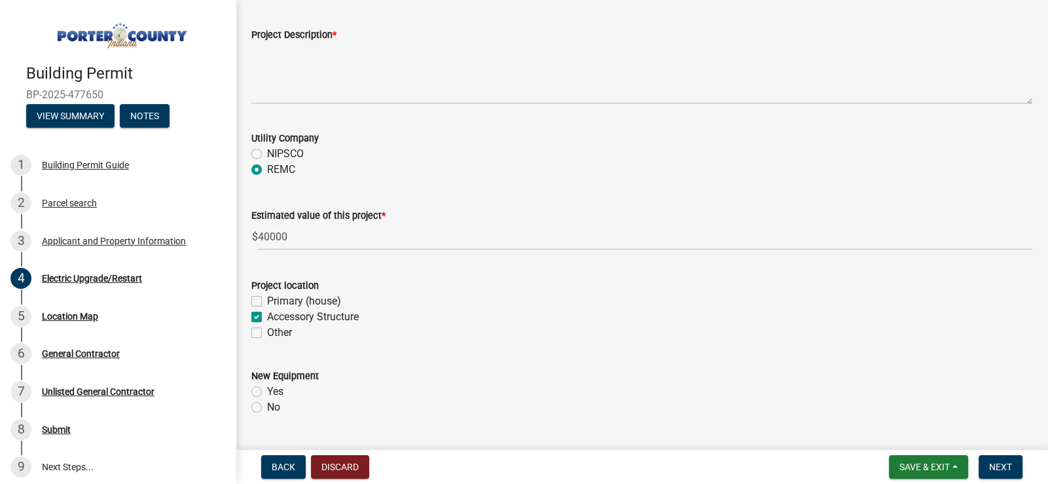
scroll to position [196, 0]
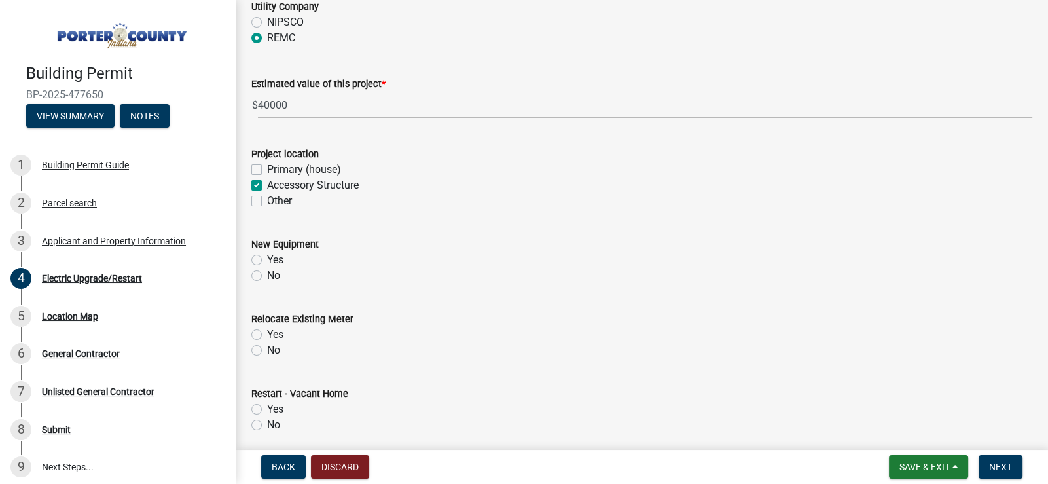
click at [267, 274] on label "No" at bounding box center [273, 276] width 13 height 16
click at [267, 274] on input "No" at bounding box center [271, 272] width 9 height 9
radio input "true"
click at [267, 345] on label "No" at bounding box center [273, 350] width 13 height 16
click at [267, 345] on input "No" at bounding box center [271, 346] width 9 height 9
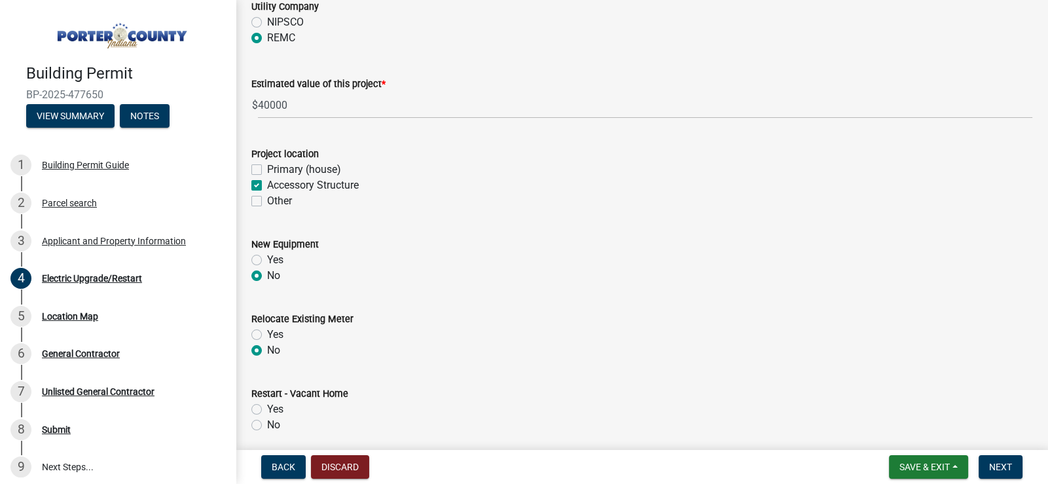
radio input "true"
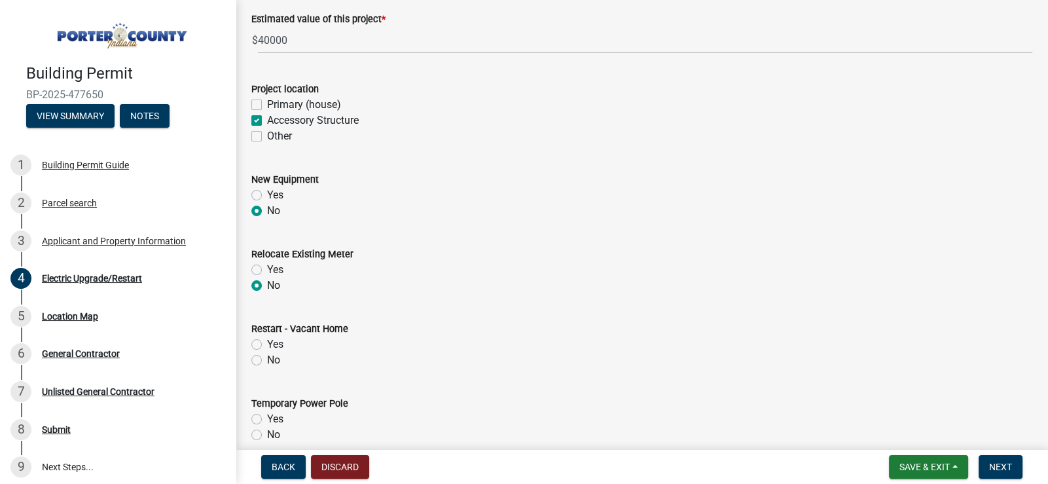
click at [267, 355] on label "No" at bounding box center [273, 360] width 13 height 16
click at [267, 355] on input "No" at bounding box center [271, 356] width 9 height 9
radio input "true"
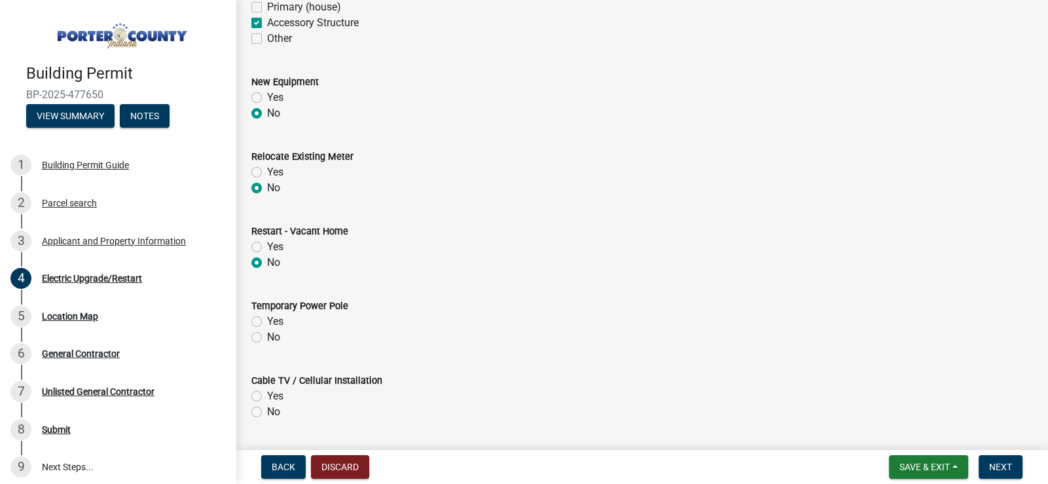
scroll to position [393, 0]
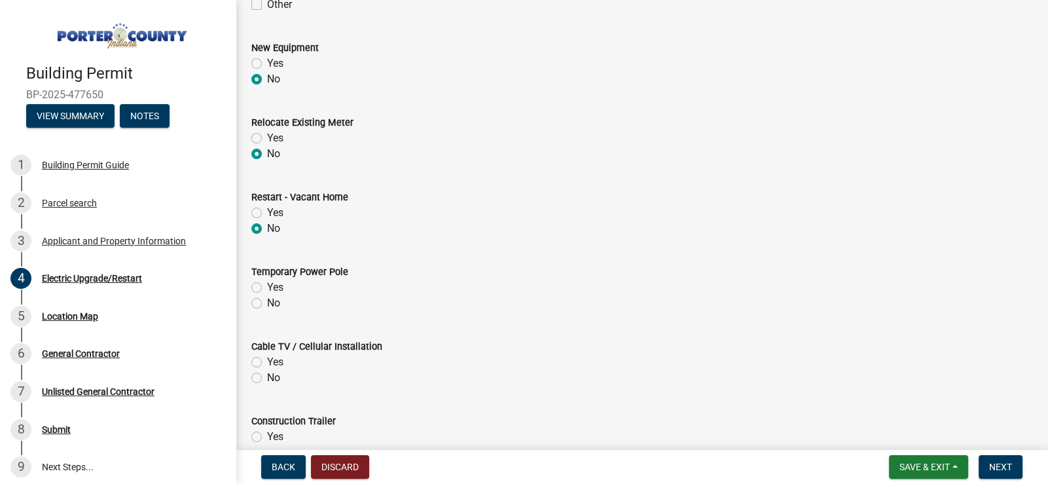
click at [267, 304] on label "No" at bounding box center [273, 303] width 13 height 16
click at [267, 304] on input "No" at bounding box center [271, 299] width 9 height 9
radio input "true"
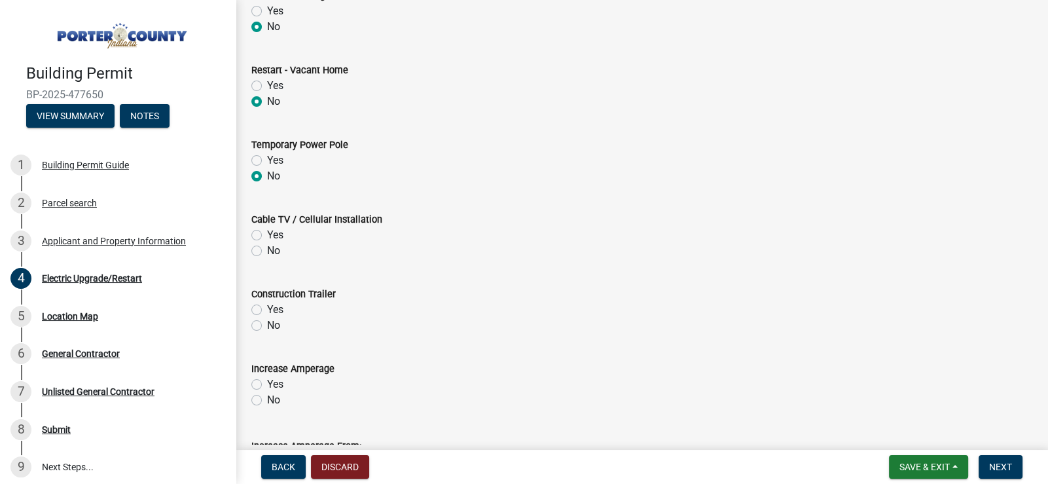
scroll to position [523, 0]
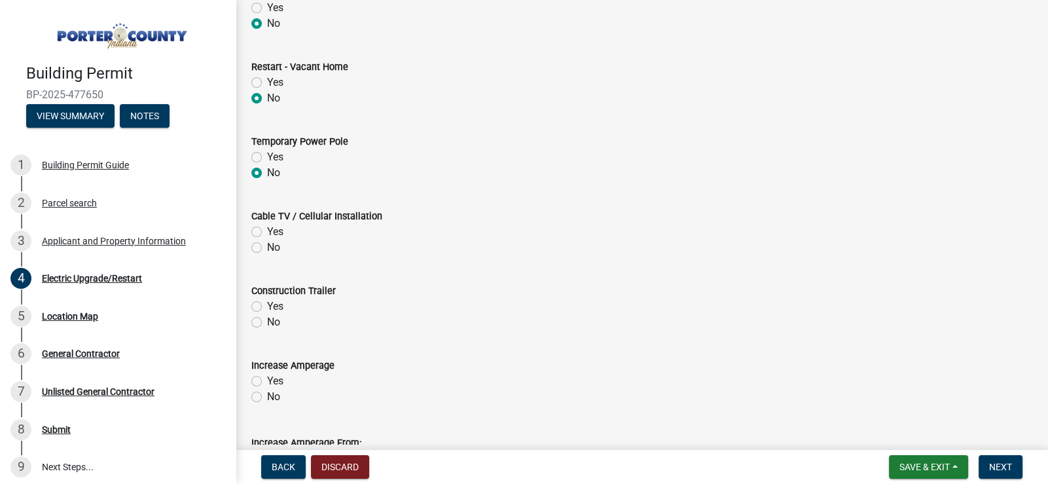
click at [267, 248] on label "No" at bounding box center [273, 247] width 13 height 16
click at [267, 248] on input "No" at bounding box center [271, 243] width 9 height 9
radio input "true"
click at [267, 321] on label "No" at bounding box center [273, 322] width 13 height 16
click at [267, 321] on input "No" at bounding box center [271, 318] width 9 height 9
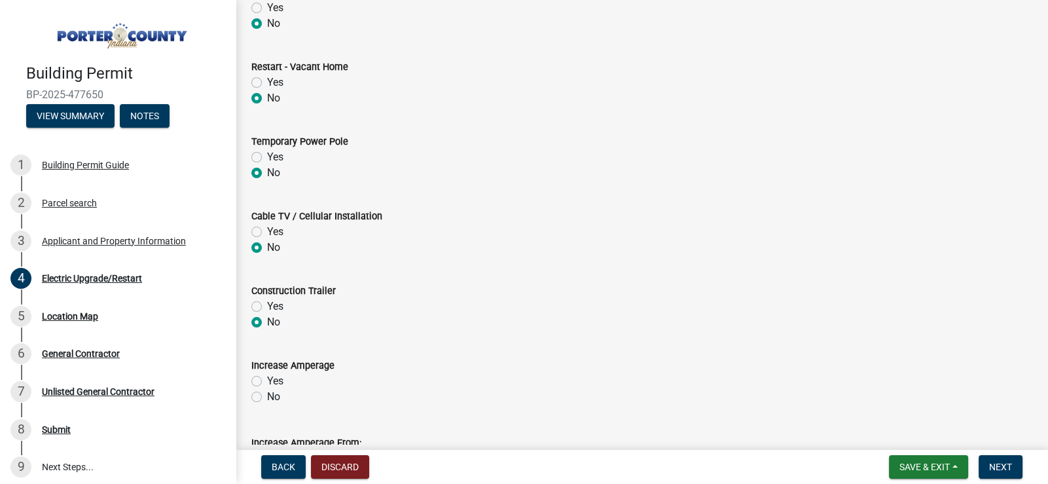
radio input "true"
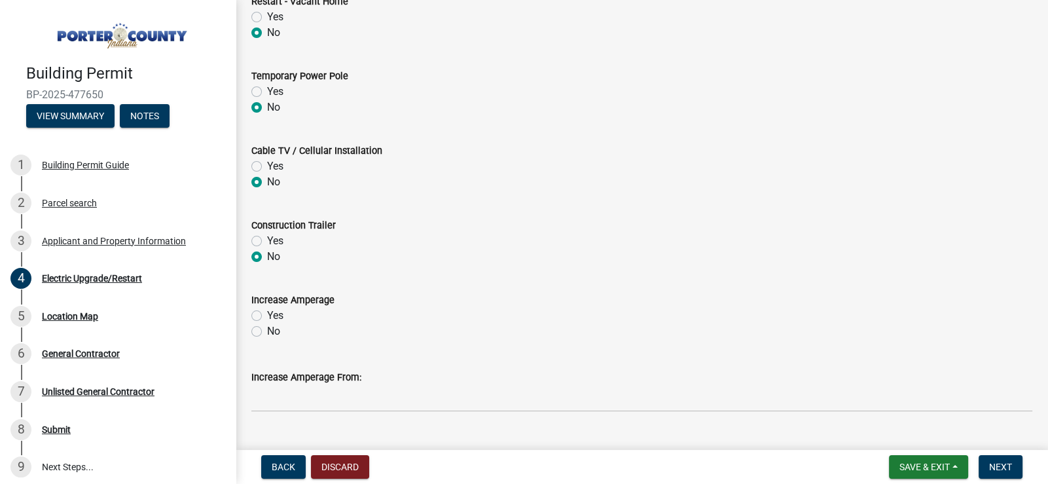
click at [267, 331] on label "No" at bounding box center [273, 331] width 13 height 16
click at [267, 331] on input "No" at bounding box center [271, 327] width 9 height 9
radio input "true"
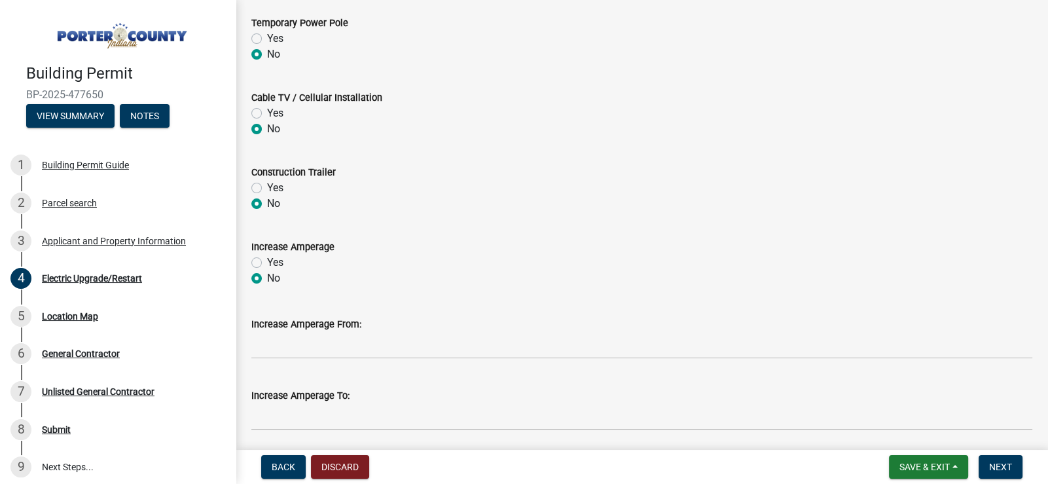
scroll to position [688, 0]
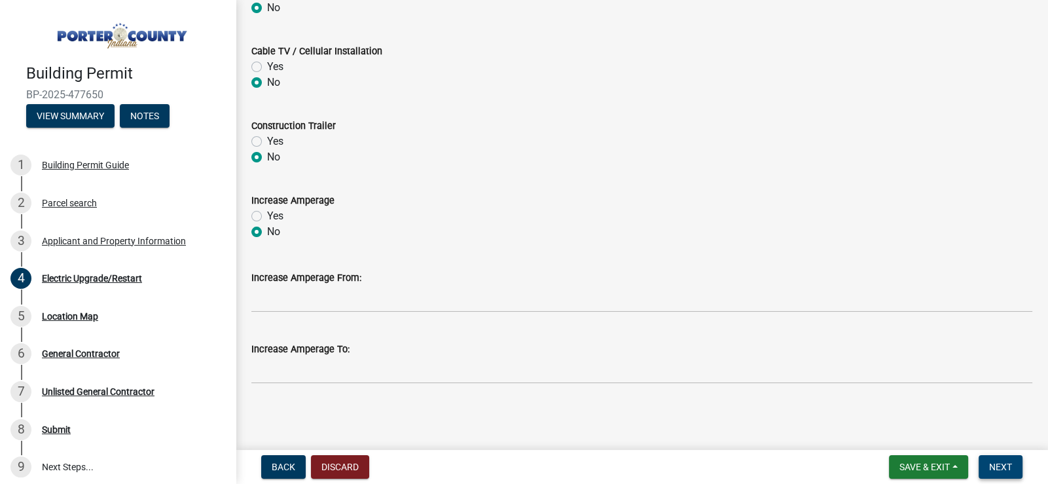
click at [998, 463] on span "Next" at bounding box center [1000, 466] width 23 height 10
click at [1003, 465] on span "Next" at bounding box center [1000, 466] width 23 height 10
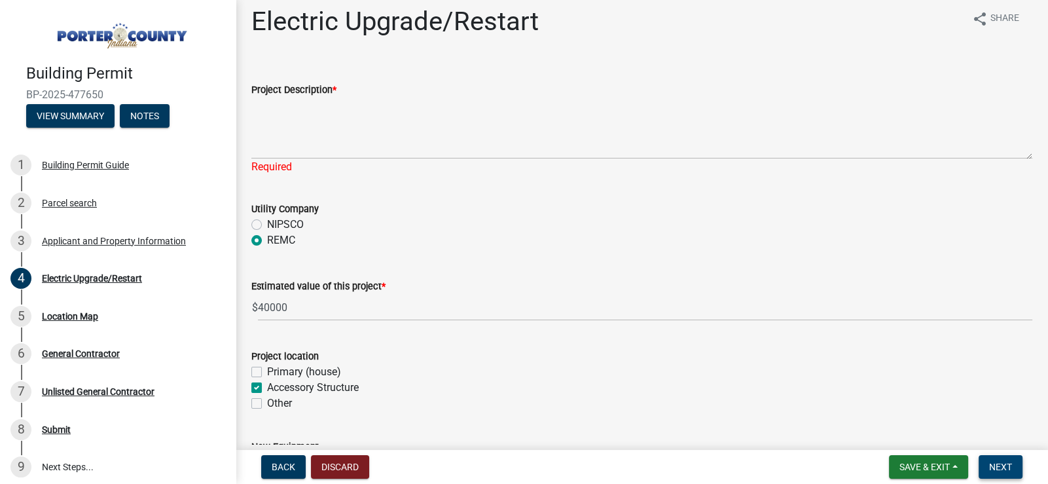
scroll to position [0, 0]
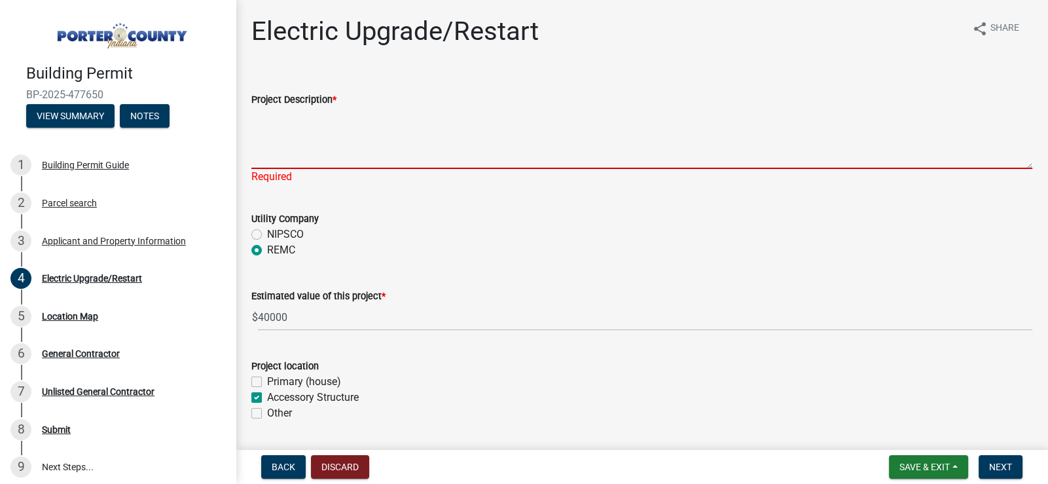
click at [294, 145] on textarea "Project Description *" at bounding box center [641, 138] width 781 height 62
click at [284, 124] on textarea "Project Description *" at bounding box center [641, 138] width 781 height 62
paste textarea "Addition with power & lighting."
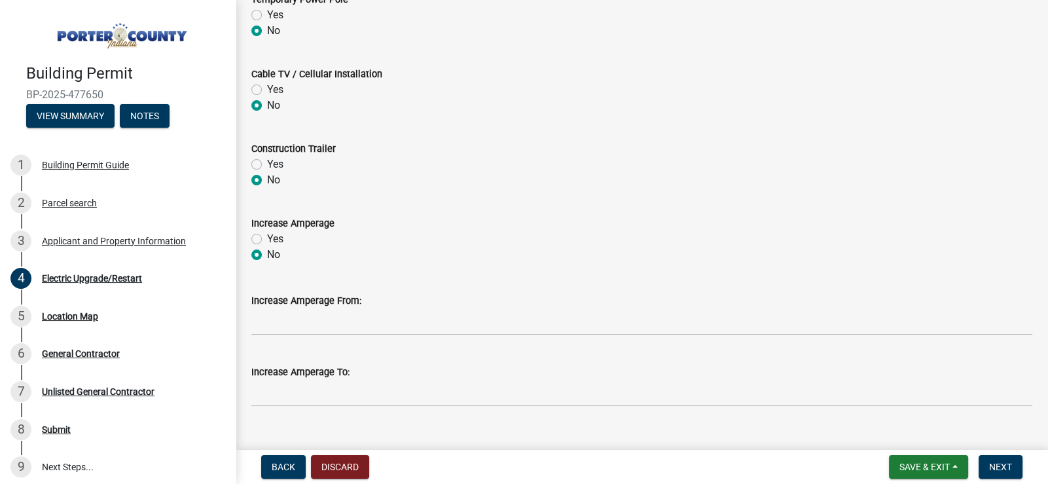
scroll to position [703, 0]
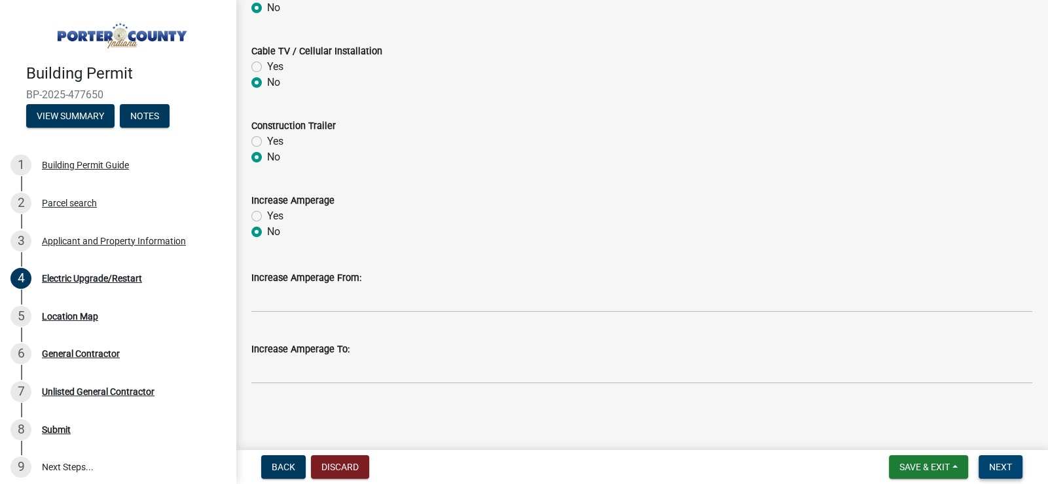
type textarea "Addition with power & lighting."
click at [1004, 467] on span "Next" at bounding box center [1000, 466] width 23 height 10
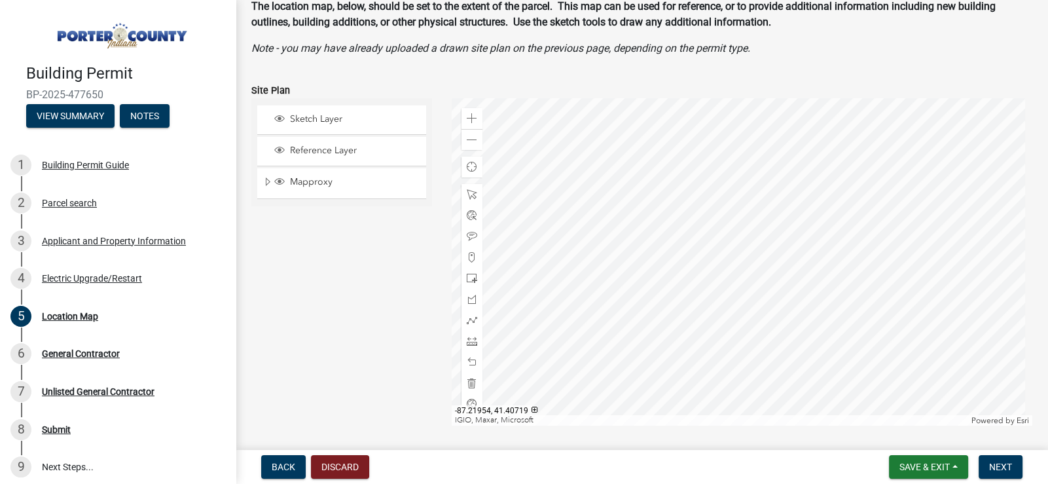
scroll to position [214, 0]
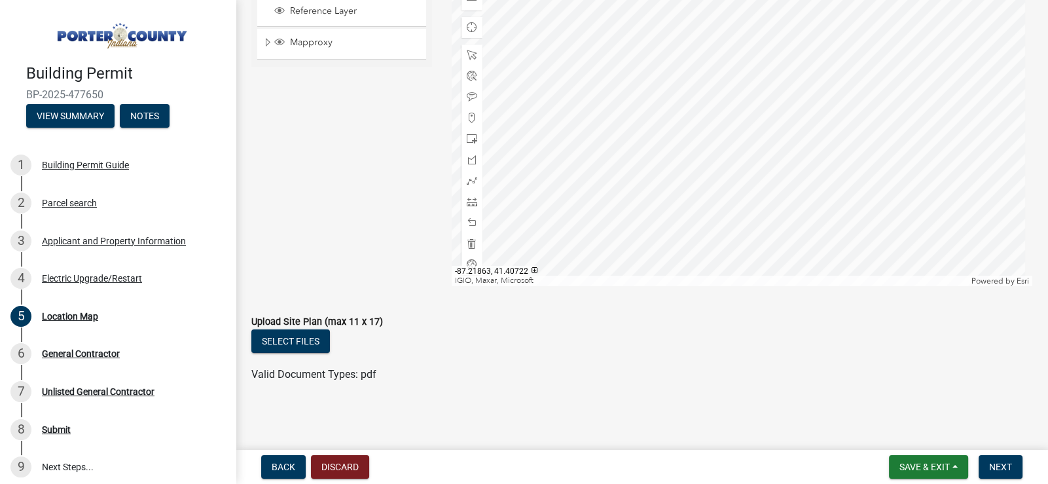
click at [681, 154] on div at bounding box center [742, 122] width 580 height 327
click at [289, 340] on button "Select files" at bounding box center [290, 341] width 79 height 24
click at [665, 385] on wm-data-entity-input "Upload Site Plan (max 11 x 17) Select files Valid Document Types: pdf" at bounding box center [641, 346] width 781 height 96
click at [775, 176] on div at bounding box center [742, 122] width 580 height 327
click at [690, 137] on div at bounding box center [742, 122] width 580 height 327
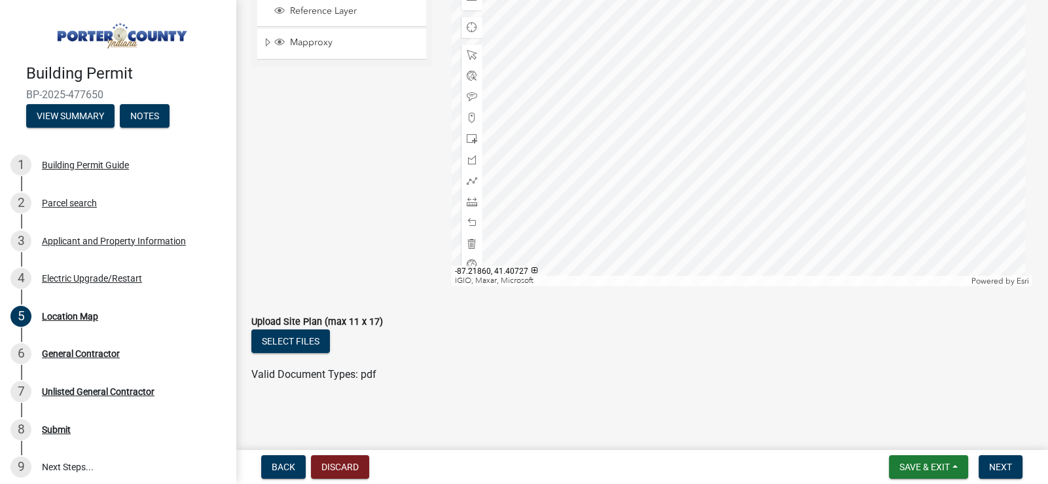
click at [690, 137] on div at bounding box center [742, 122] width 580 height 327
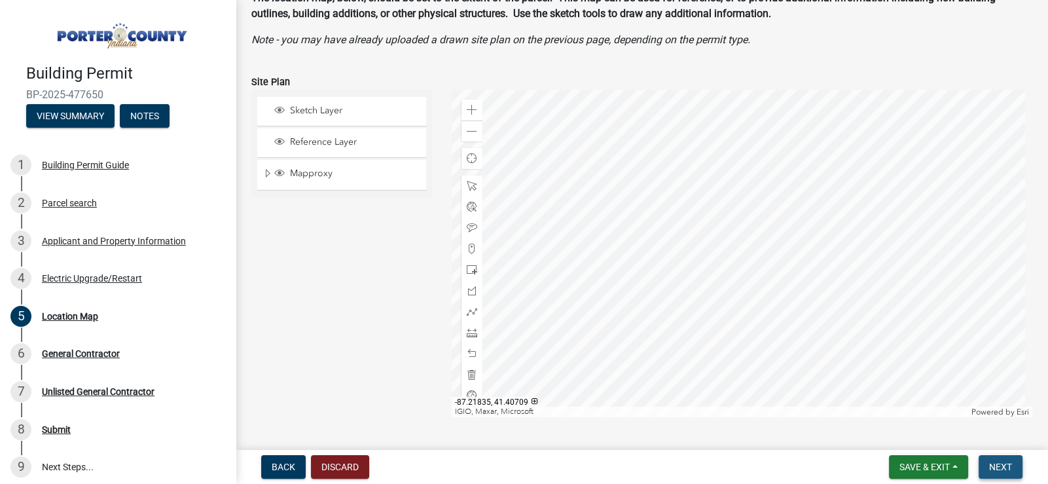
click at [998, 461] on span "Next" at bounding box center [1000, 466] width 23 height 10
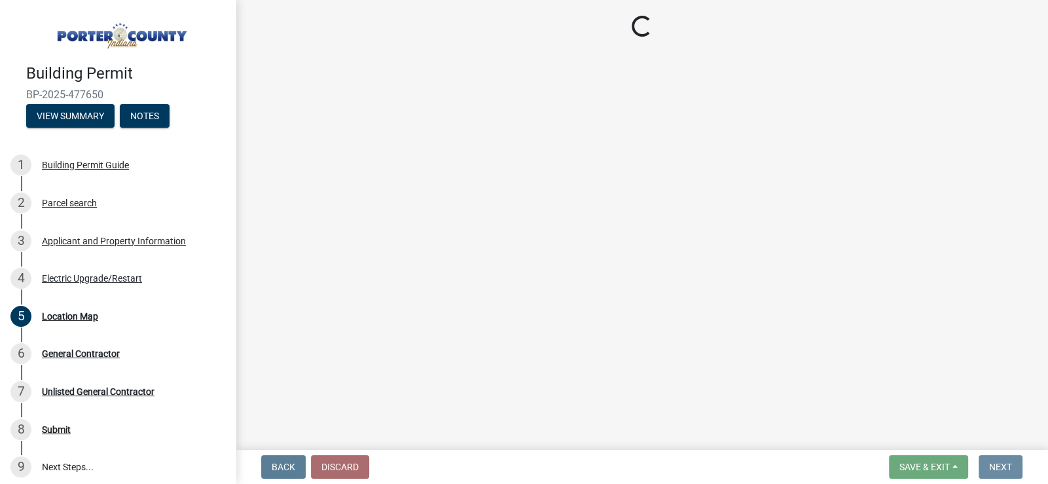
scroll to position [0, 0]
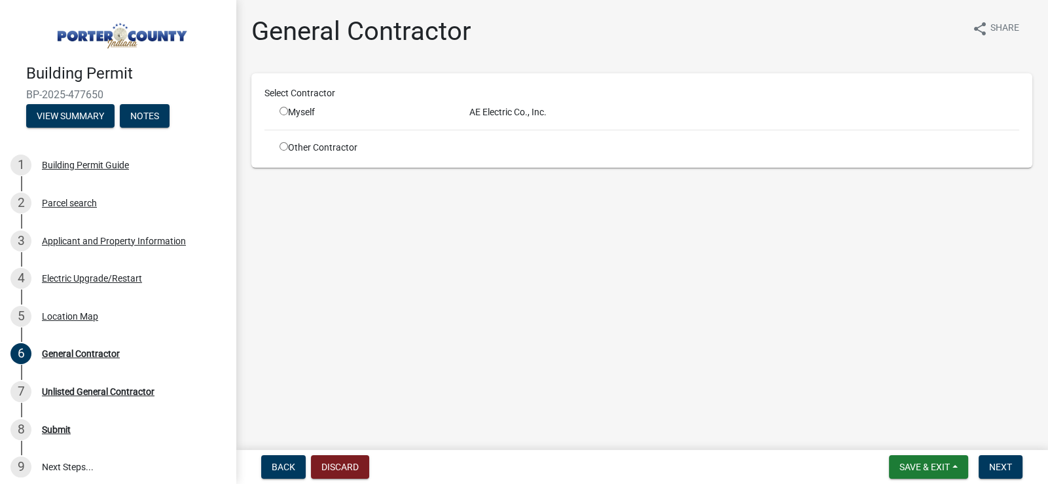
click at [503, 116] on div "AE Electric Co., Inc." at bounding box center [743, 112] width 569 height 14
click at [478, 108] on div "AE Electric Co., Inc." at bounding box center [743, 112] width 569 height 14
click at [486, 114] on div "AE Electric Co., Inc." at bounding box center [743, 112] width 569 height 14
click at [283, 111] on input "radio" at bounding box center [283, 111] width 9 height 9
radio input "true"
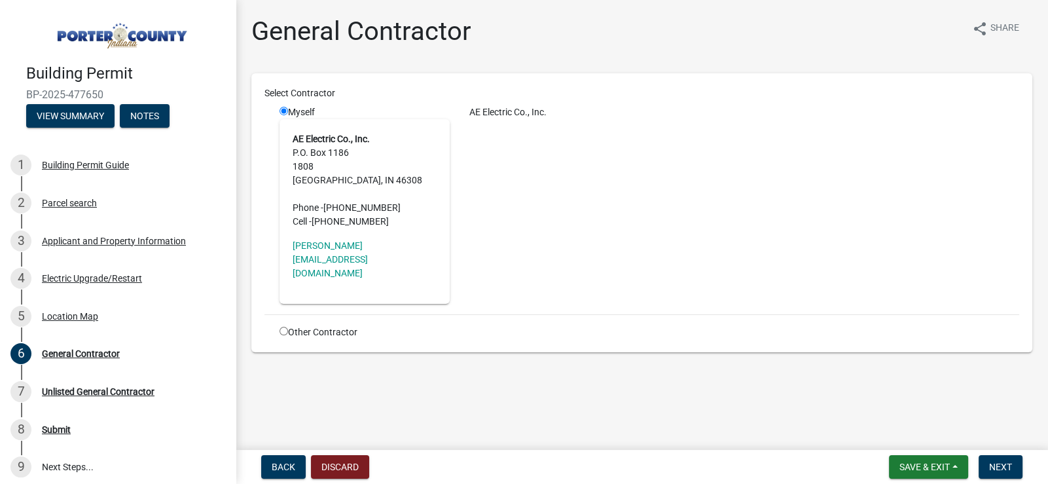
click at [580, 408] on main "General Contractor share Share Select Contractor Myself AE Electric Co., Inc. P…" at bounding box center [642, 222] width 812 height 444
click at [999, 469] on span "Next" at bounding box center [1000, 466] width 23 height 10
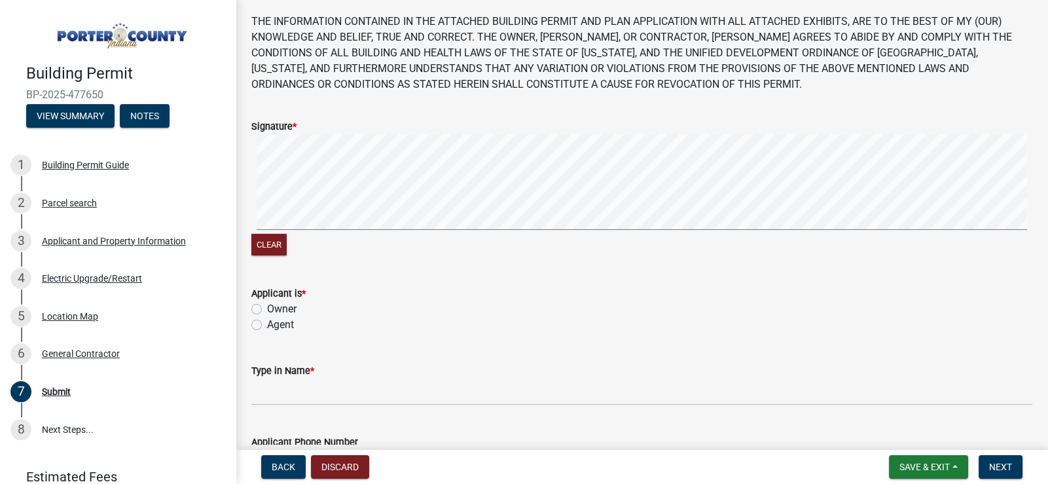
scroll to position [130, 0]
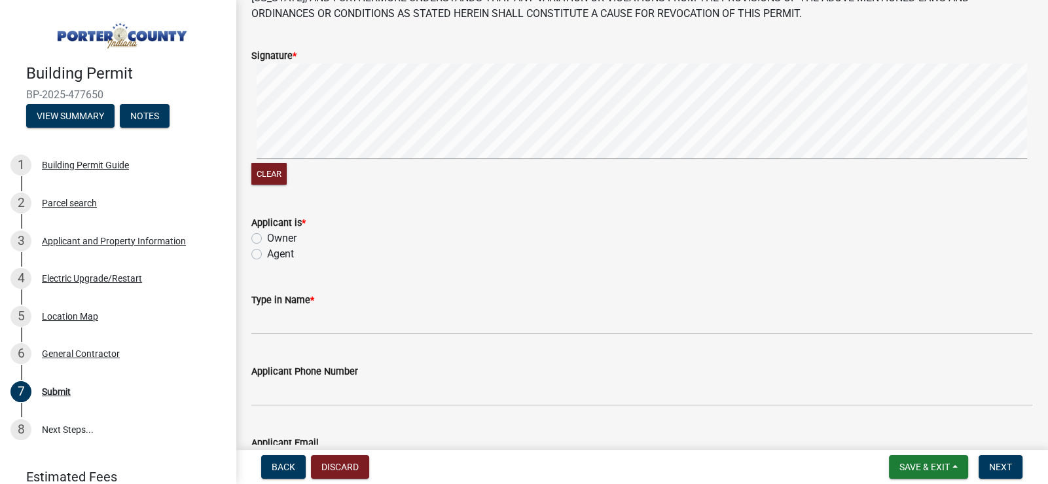
click at [267, 253] on label "Agent" at bounding box center [280, 254] width 27 height 16
click at [267, 253] on input "Agent" at bounding box center [271, 250] width 9 height 9
radio input "true"
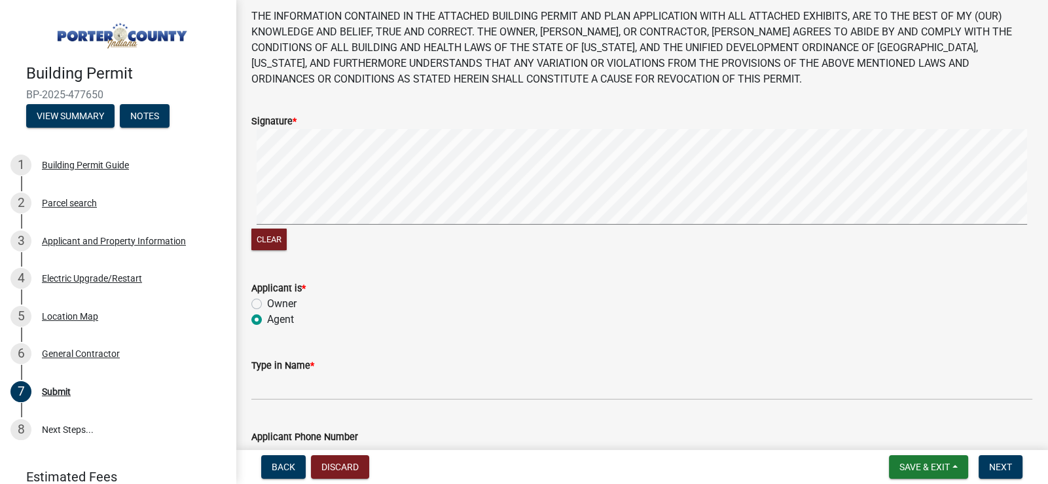
click at [618, 224] on signature-pad at bounding box center [641, 178] width 781 height 99
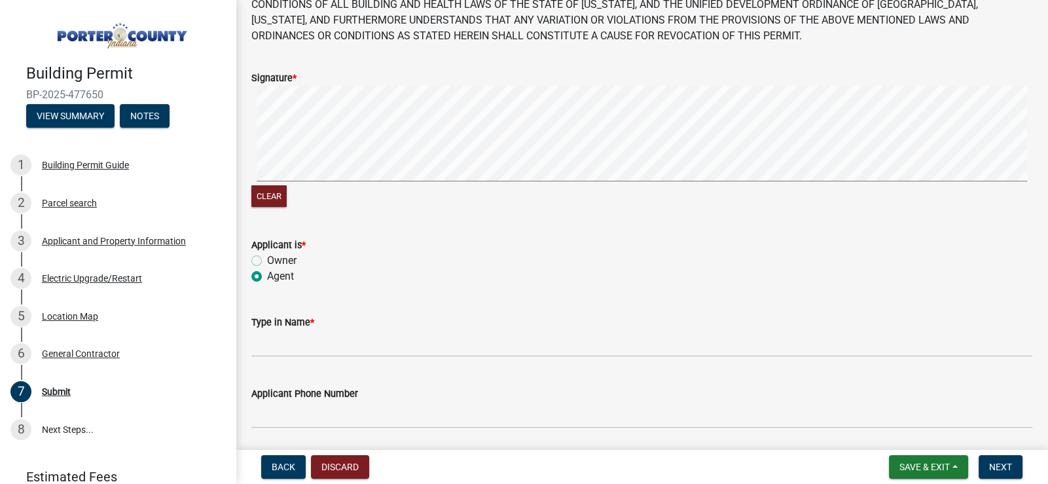
scroll to position [130, 0]
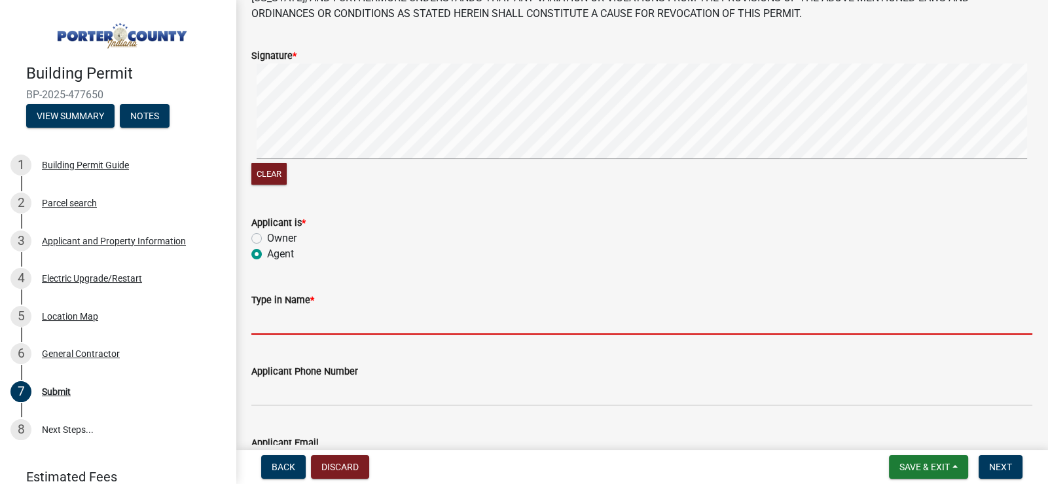
click at [319, 328] on input "Type in Name *" at bounding box center [641, 321] width 781 height 27
type input "[PERSON_NAME]"
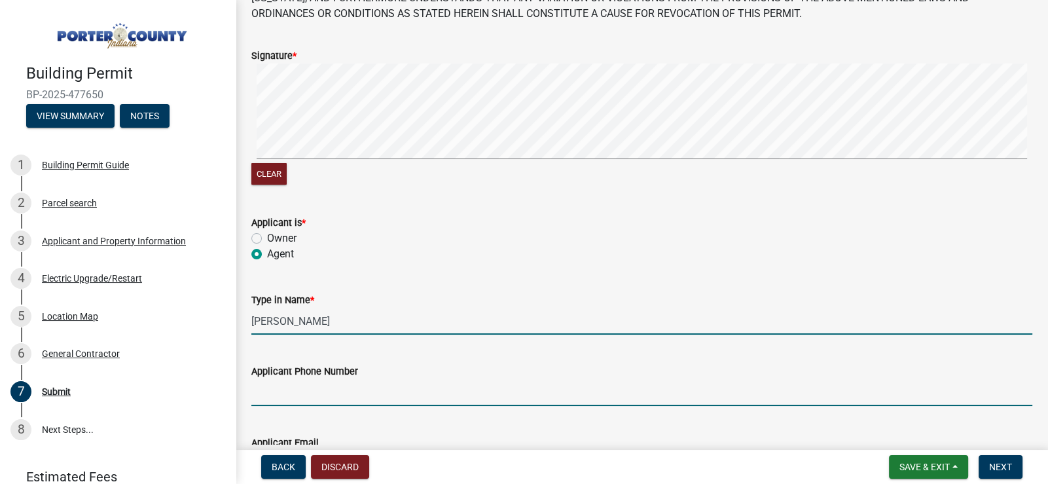
type input "2197425267"
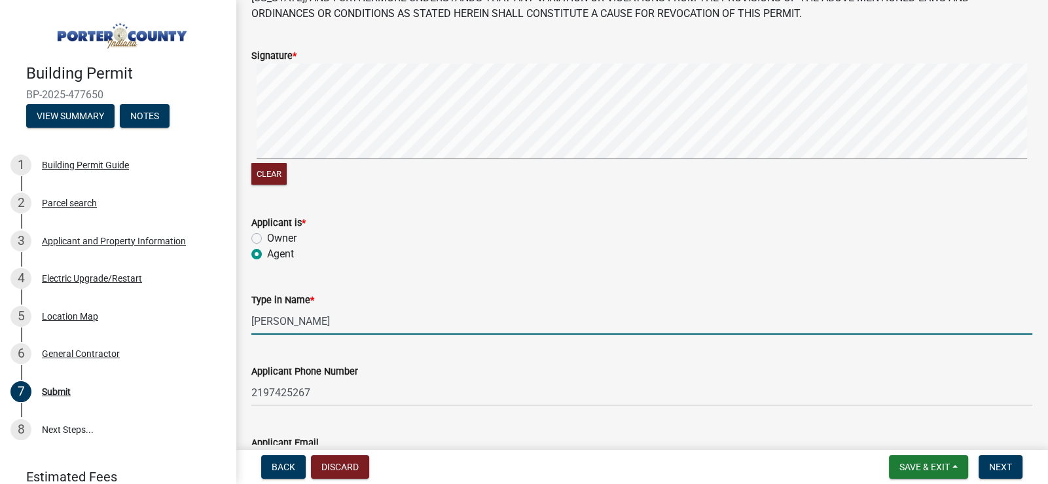
type input "[PERSON_NAME][EMAIL_ADDRESS][DOMAIN_NAME]"
click at [465, 349] on div "Applicant Phone Number [PHONE_NUMBER]" at bounding box center [641, 375] width 781 height 61
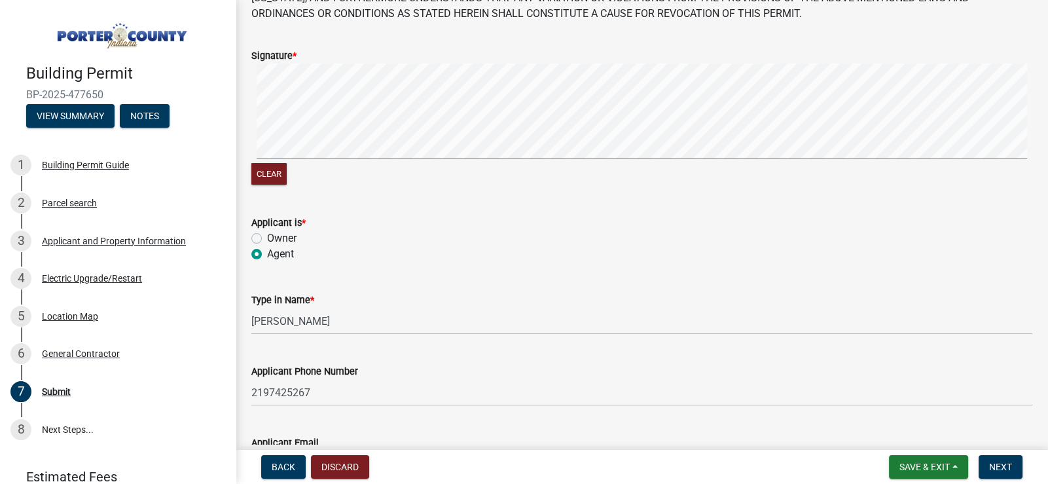
scroll to position [305, 0]
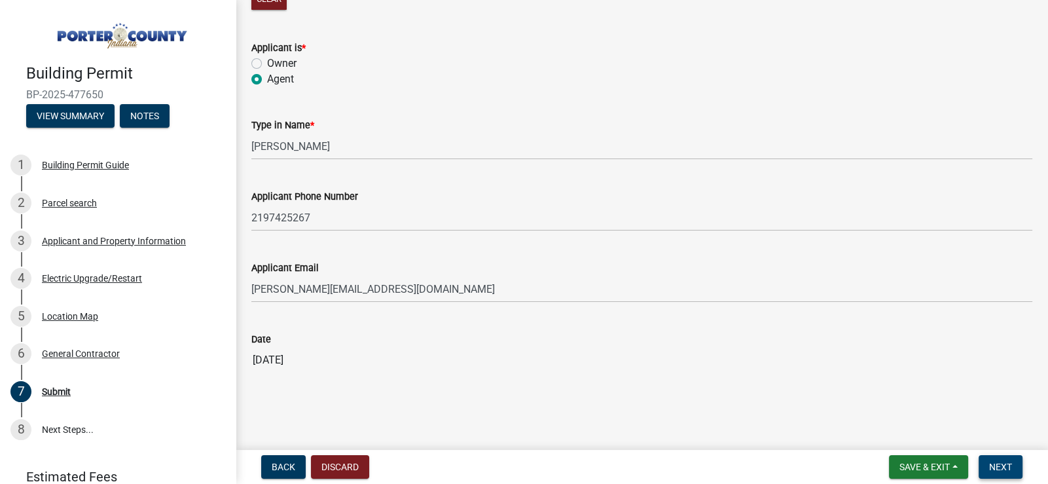
click at [1008, 466] on span "Next" at bounding box center [1000, 466] width 23 height 10
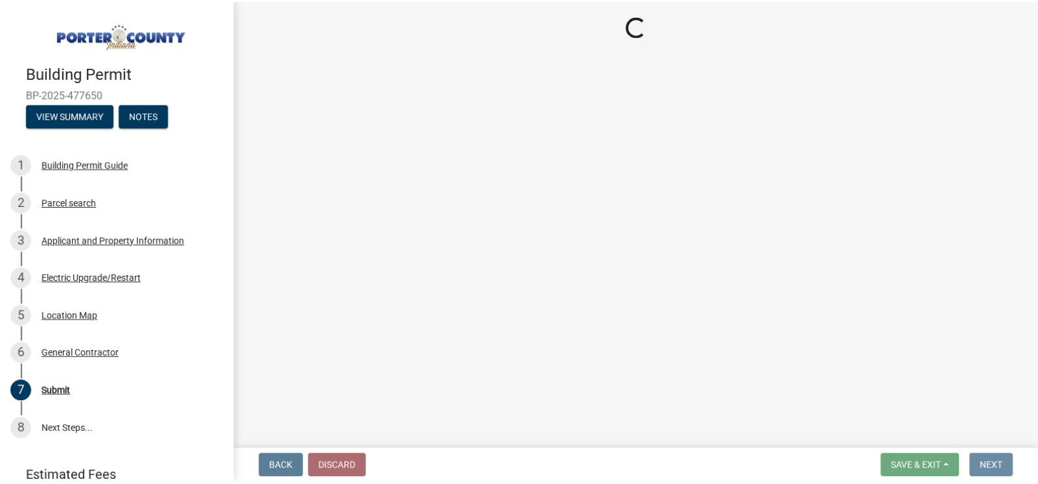
scroll to position [0, 0]
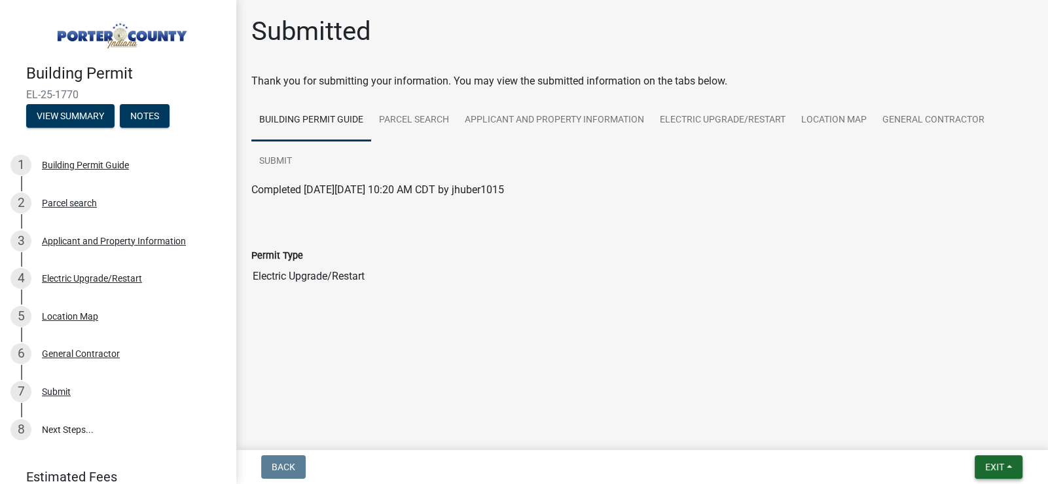
click at [999, 469] on span "Exit" at bounding box center [994, 466] width 19 height 10
click at [953, 432] on button "Save & Exit" at bounding box center [969, 432] width 105 height 31
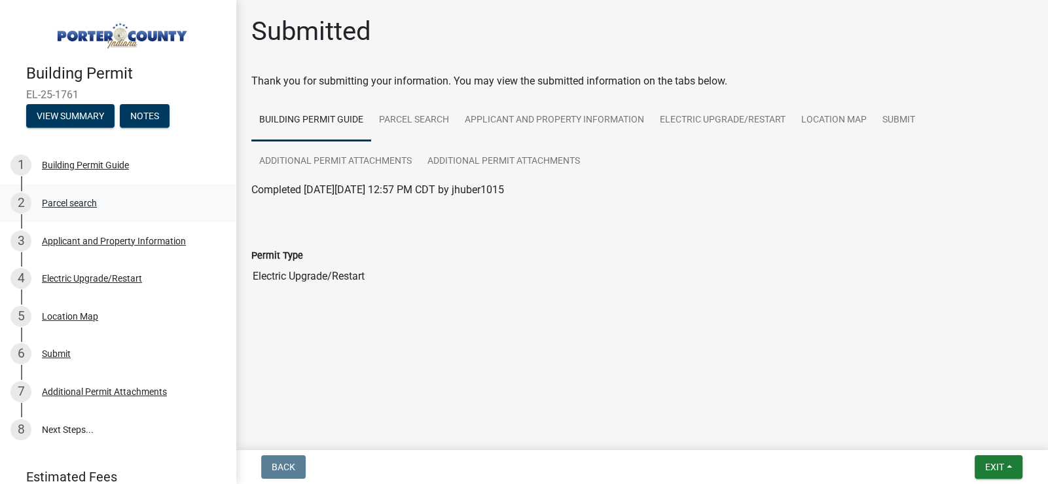
click at [77, 202] on div "Parcel search" at bounding box center [69, 202] width 55 height 9
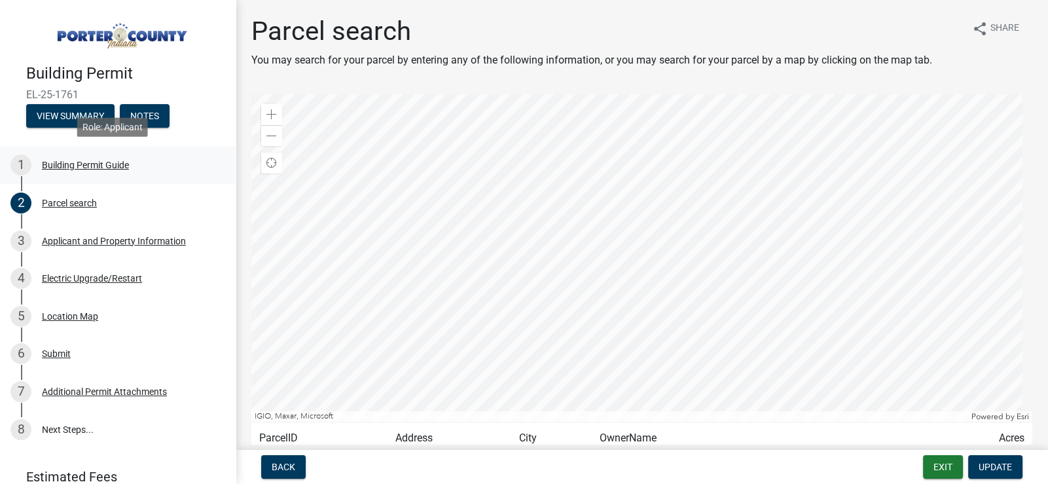
click at [66, 162] on div "Building Permit Guide" at bounding box center [85, 164] width 87 height 9
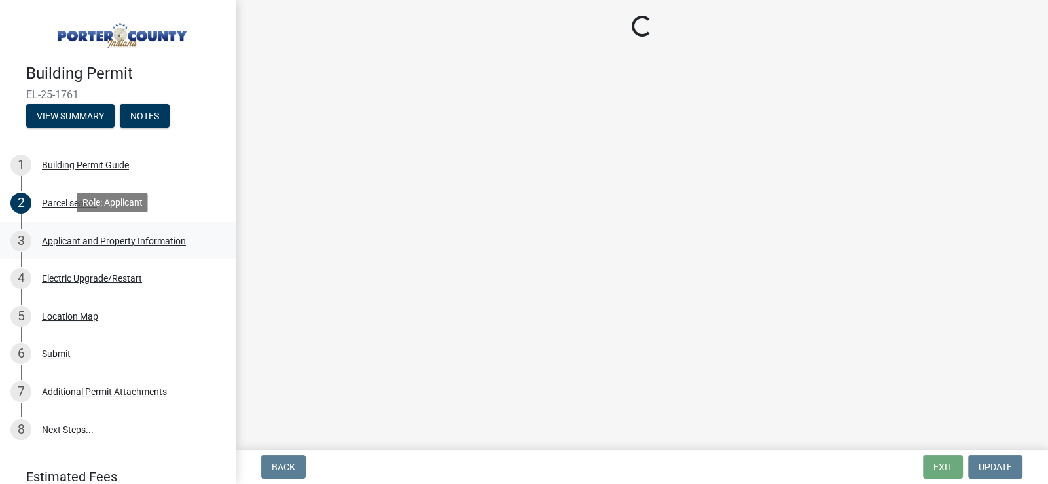
click at [103, 238] on div "Applicant and Property Information" at bounding box center [114, 240] width 144 height 9
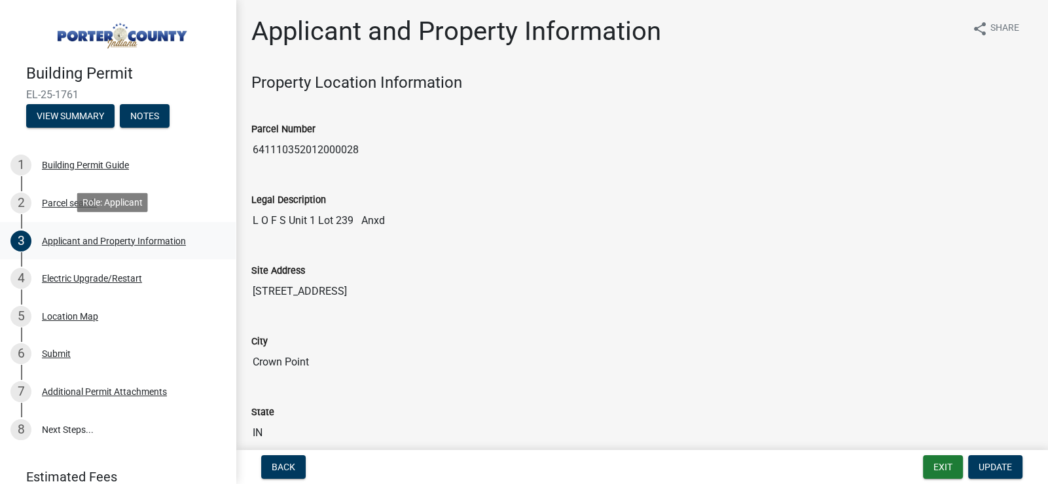
click at [103, 238] on div "Applicant and Property Information" at bounding box center [114, 240] width 144 height 9
drag, startPoint x: 249, startPoint y: 147, endPoint x: 412, endPoint y: 148, distance: 162.9
click at [412, 148] on div "Parcel Number 641110352012000028" at bounding box center [641, 138] width 800 height 71
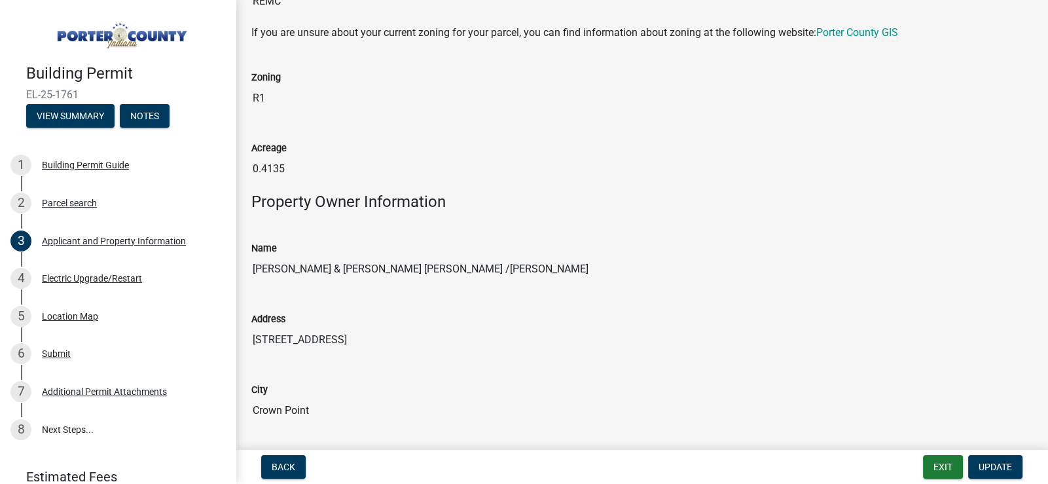
scroll to position [982, 0]
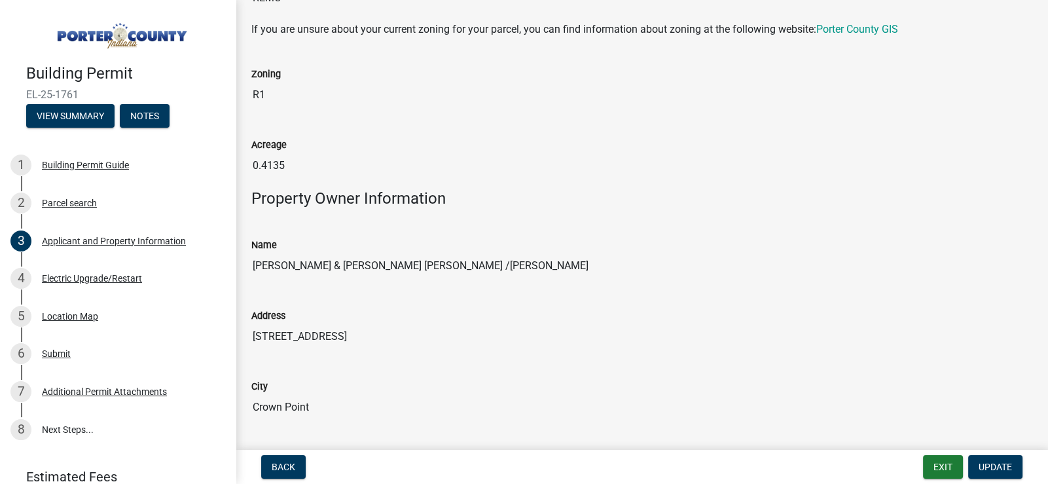
drag, startPoint x: 247, startPoint y: 255, endPoint x: 516, endPoint y: 271, distance: 268.7
click at [516, 271] on div "Name Kratkoczki Edward & Rizzo Kratkoczki Cristina /H&W" at bounding box center [641, 254] width 800 height 71
drag, startPoint x: 251, startPoint y: 333, endPoint x: 378, endPoint y: 337, distance: 127.0
click at [378, 337] on input "[STREET_ADDRESS]" at bounding box center [641, 336] width 781 height 26
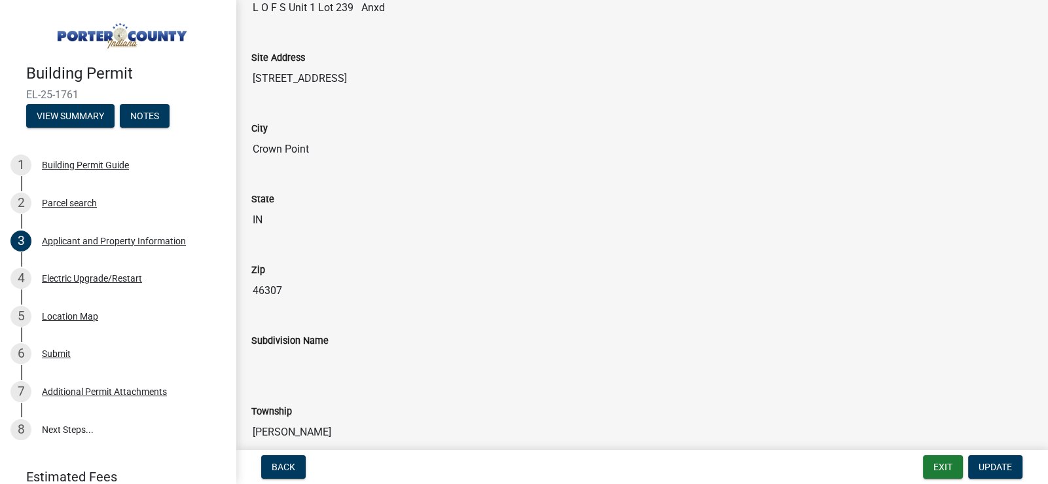
scroll to position [0, 0]
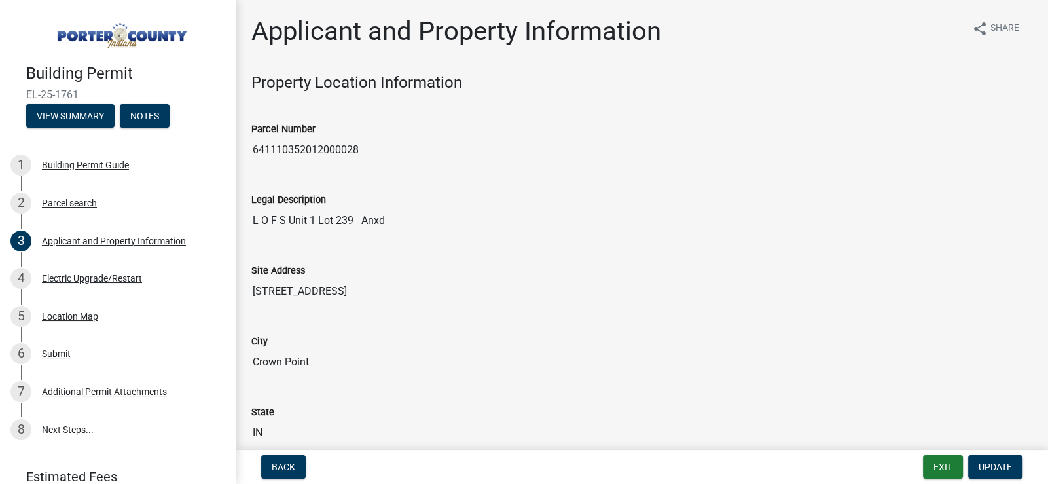
drag, startPoint x: 255, startPoint y: 217, endPoint x: 404, endPoint y: 217, distance: 149.2
click at [404, 217] on input "L O F S Unit 1 Lot 239 Anxd" at bounding box center [641, 220] width 781 height 26
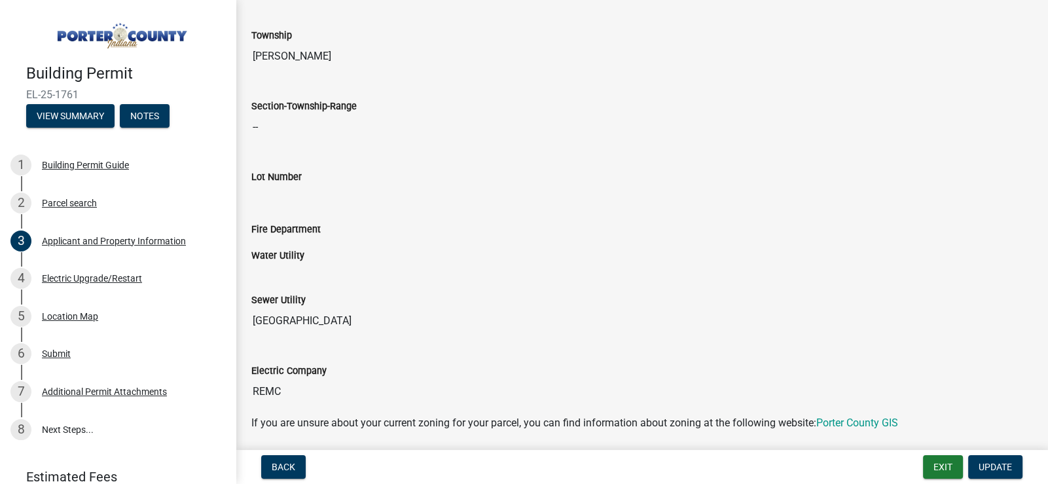
scroll to position [654, 0]
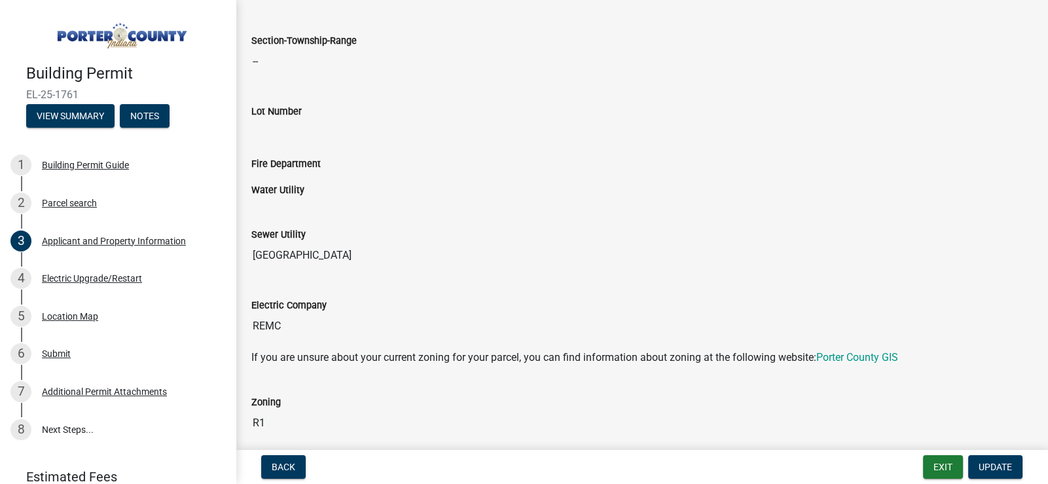
drag, startPoint x: 251, startPoint y: 251, endPoint x: 327, endPoint y: 246, distance: 76.7
click at [323, 247] on input "[GEOGRAPHIC_DATA]" at bounding box center [641, 255] width 781 height 26
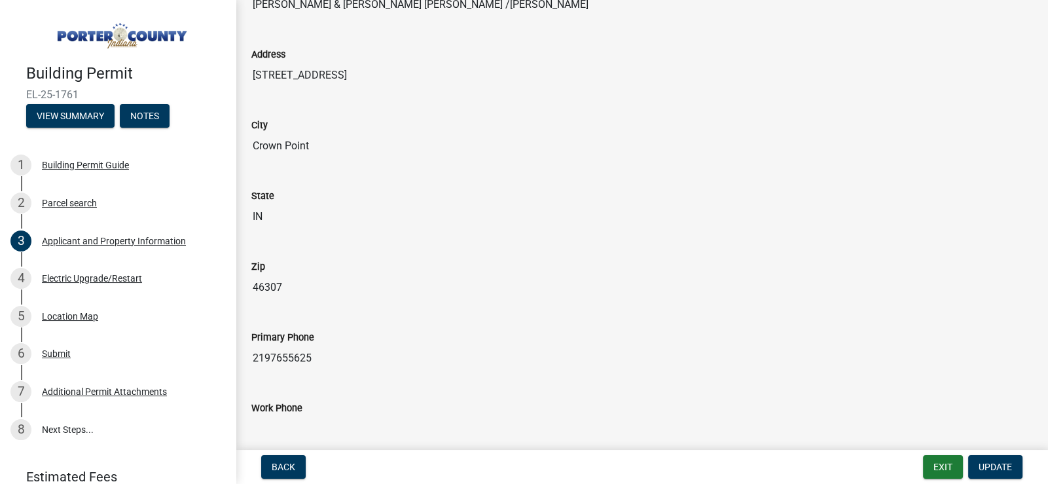
scroll to position [1374, 0]
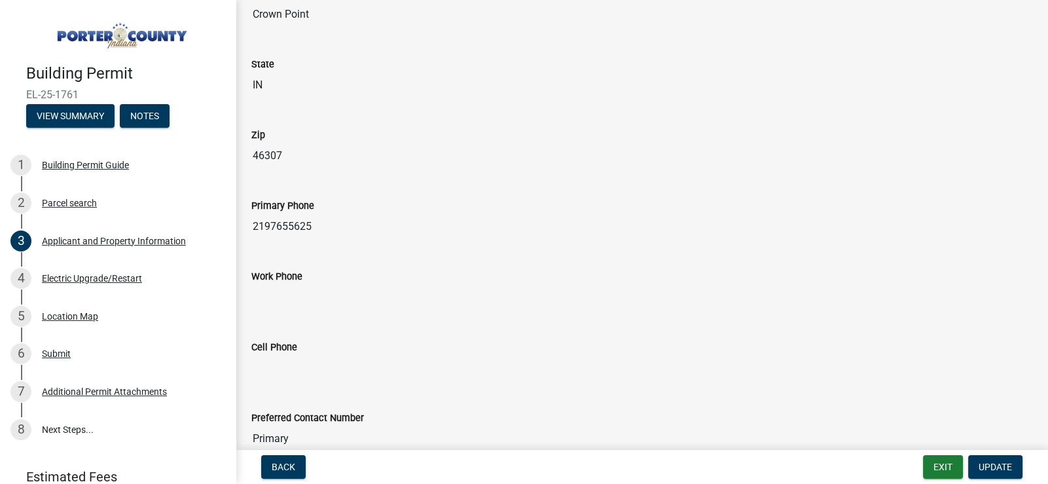
drag, startPoint x: 250, startPoint y: 219, endPoint x: 423, endPoint y: 219, distance: 173.4
click at [423, 219] on div "Primary Phone 2197655625" at bounding box center [641, 214] width 800 height 71
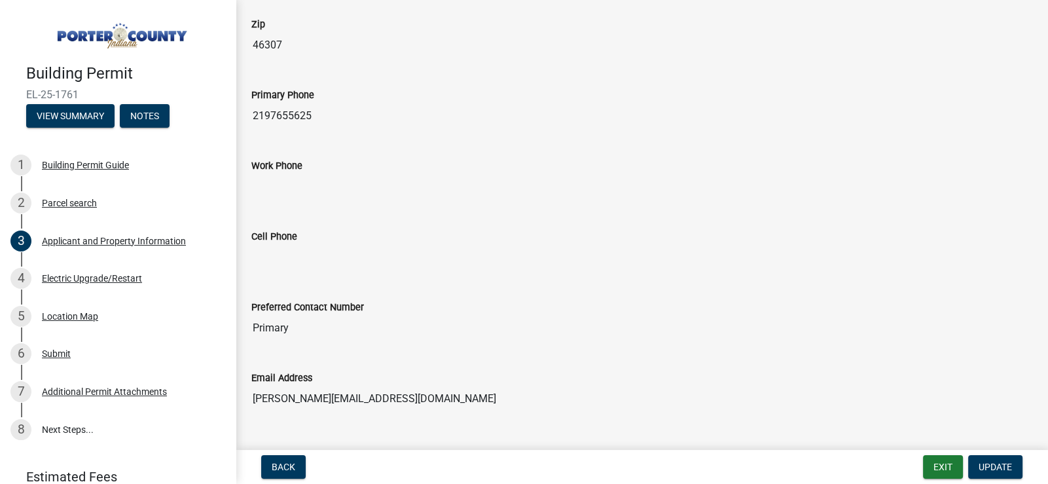
scroll to position [1636, 0]
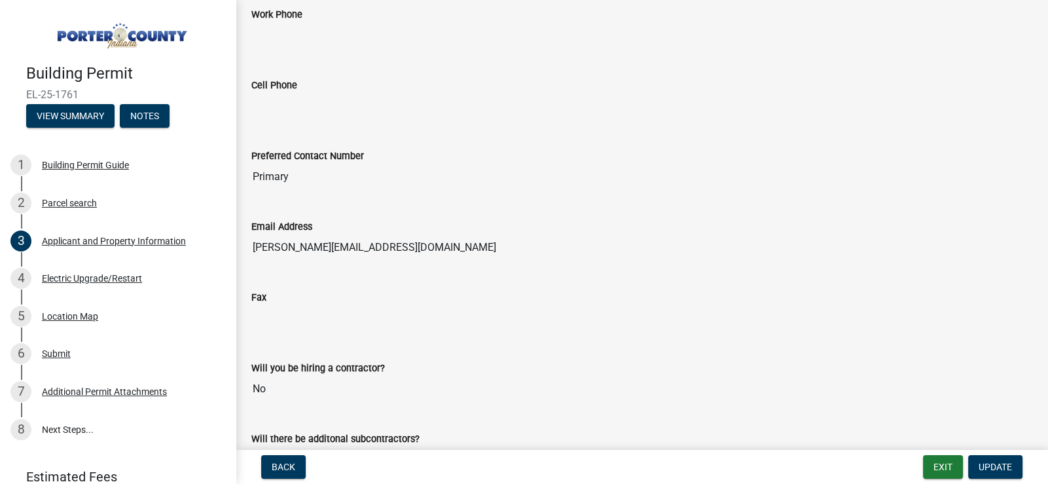
drag, startPoint x: 250, startPoint y: 241, endPoint x: 465, endPoint y: 244, distance: 215.3
click at [448, 239] on div "Email Address jeremy@electric-ae.com" at bounding box center [641, 235] width 800 height 71
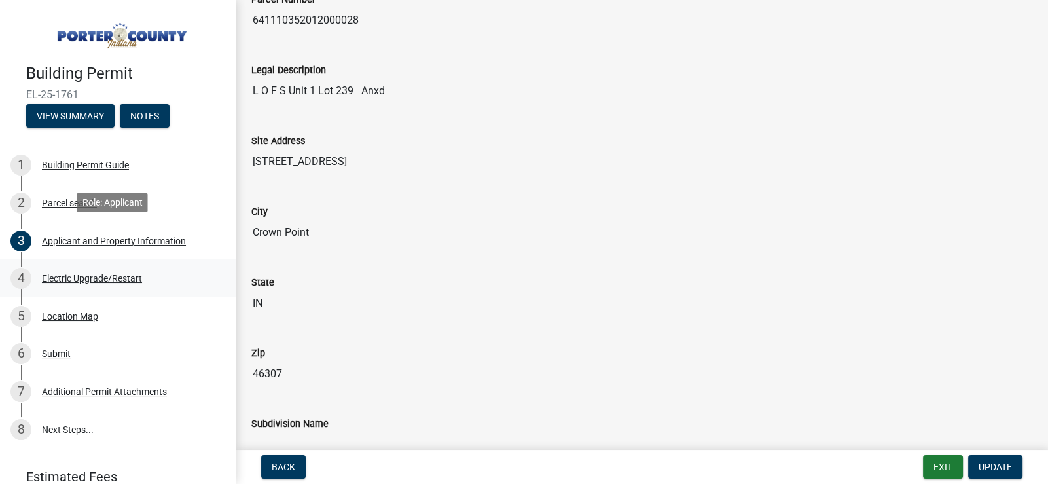
scroll to position [130, 0]
click at [98, 275] on div "Electric Upgrade/Restart" at bounding box center [92, 278] width 100 height 9
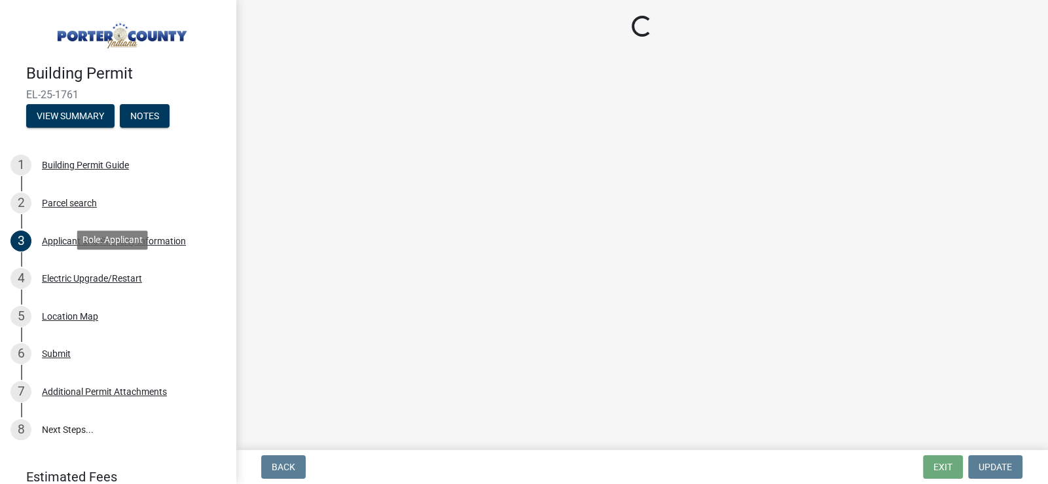
scroll to position [0, 0]
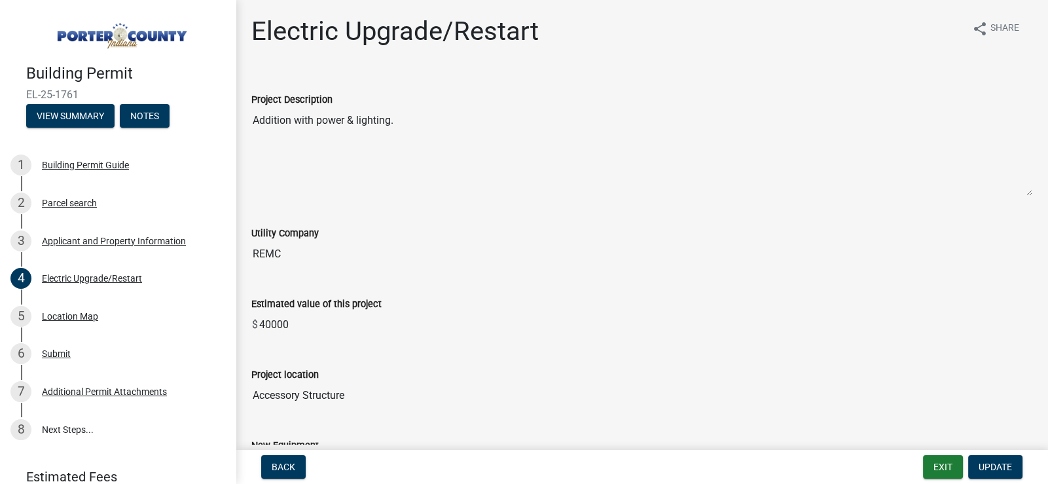
drag, startPoint x: 251, startPoint y: 118, endPoint x: 511, endPoint y: 107, distance: 260.6
click at [510, 108] on textarea "Addition with power & lighting." at bounding box center [641, 151] width 781 height 89
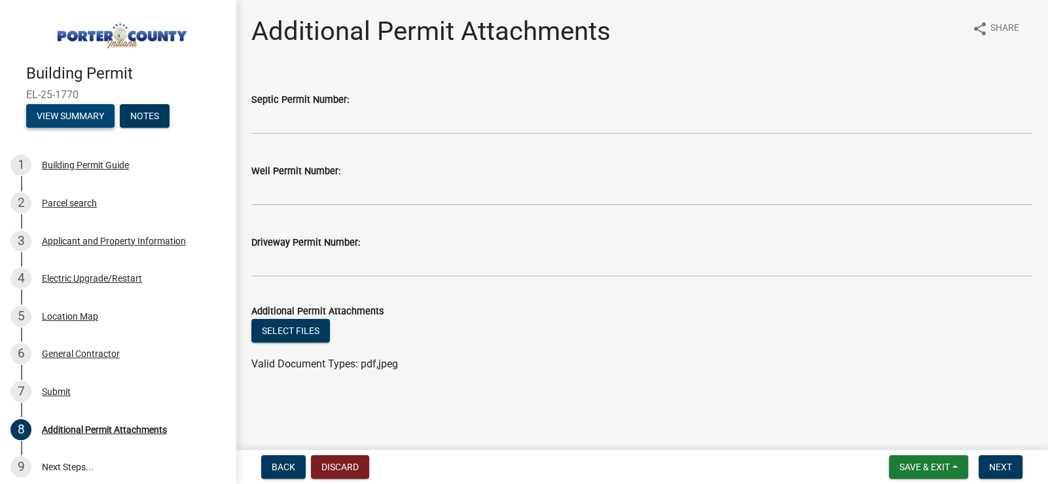
click at [90, 107] on button "View Summary" at bounding box center [70, 116] width 88 height 24
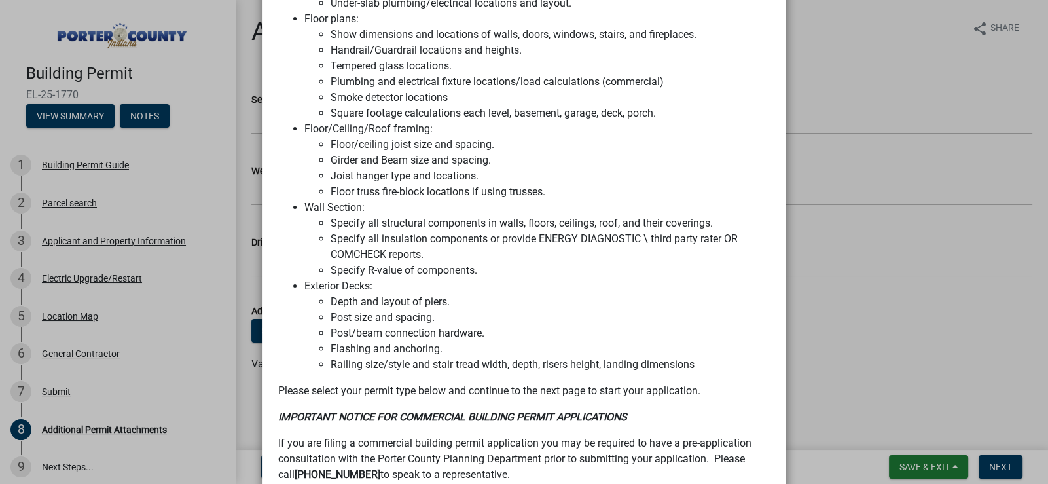
scroll to position [916, 0]
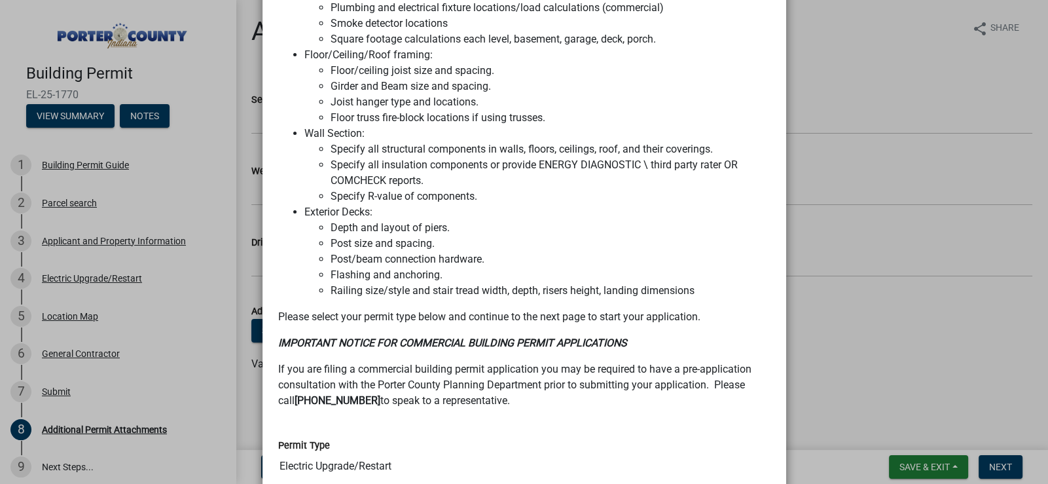
click at [205, 166] on ngb-modal-window "Summary × Printer Friendly Building Permit Guide Parcel search Applicant and Pr…" at bounding box center [524, 242] width 1048 height 484
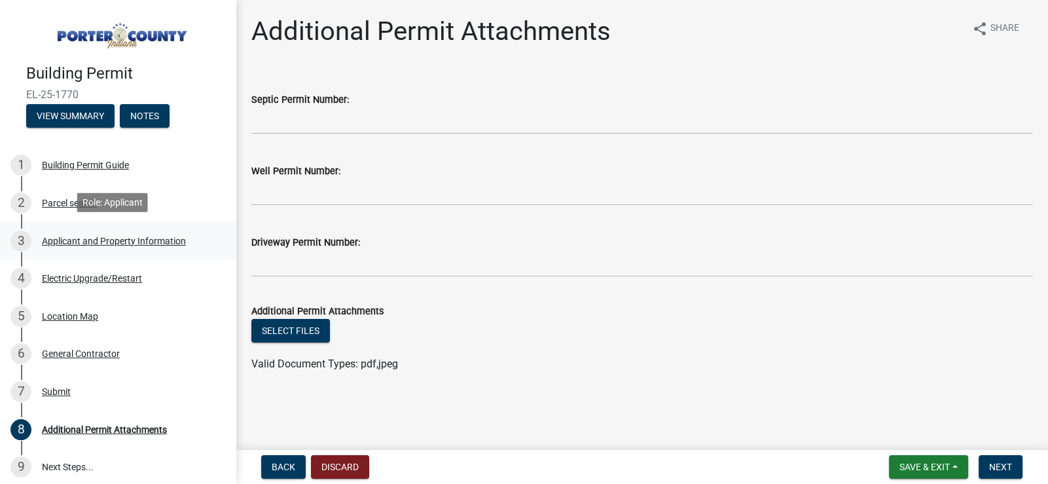
click at [92, 236] on div "Applicant and Property Information" at bounding box center [114, 240] width 144 height 9
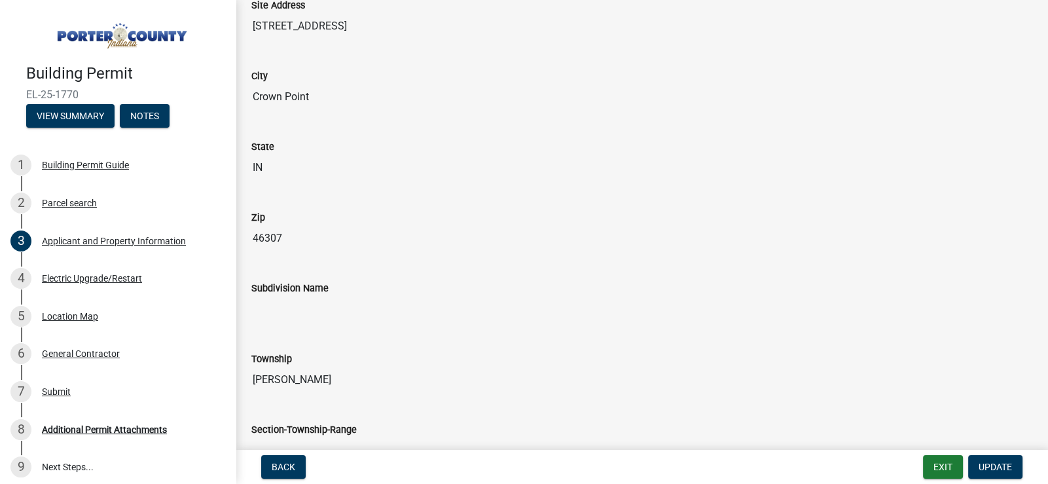
scroll to position [196, 0]
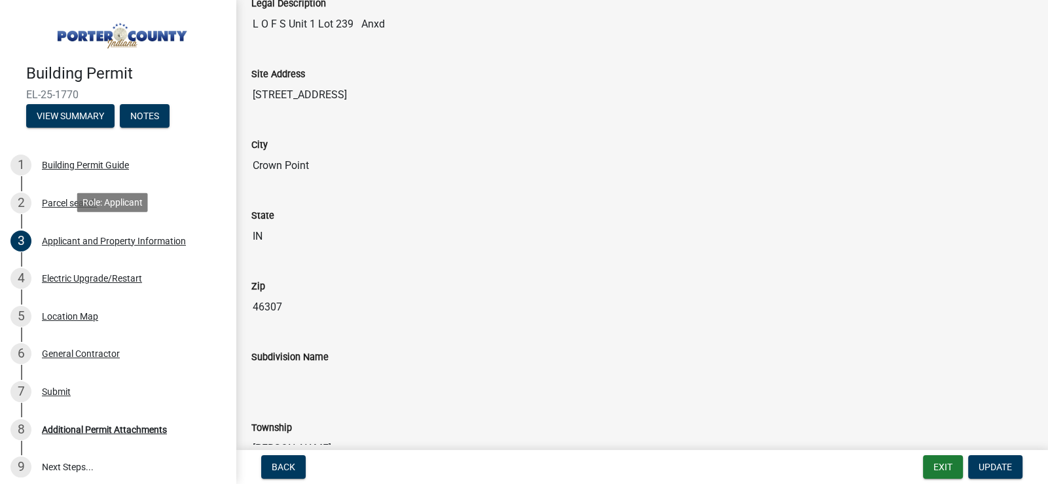
click at [111, 241] on div "Applicant and Property Information" at bounding box center [114, 240] width 144 height 9
click at [122, 279] on div "Electric Upgrade/Restart" at bounding box center [92, 278] width 100 height 9
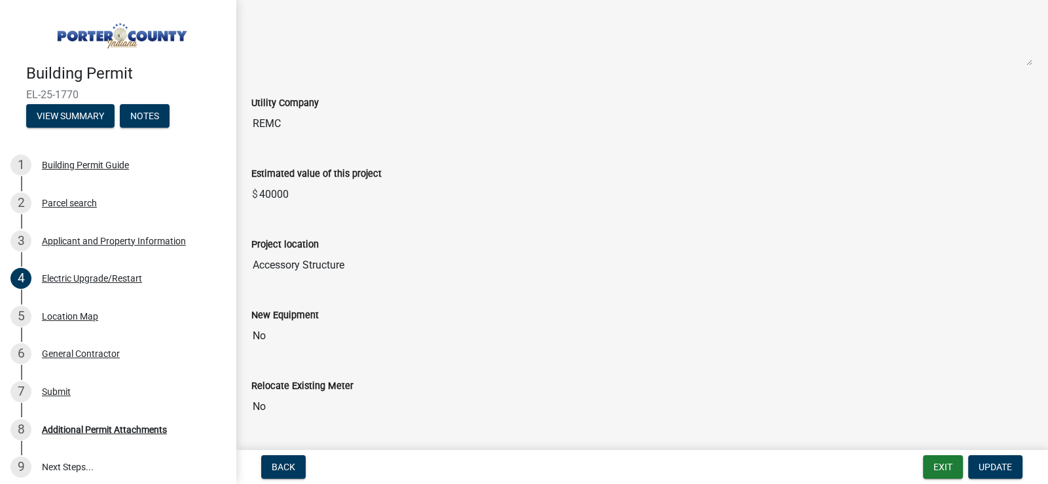
scroll to position [0, 0]
